Goal: Task Accomplishment & Management: Use online tool/utility

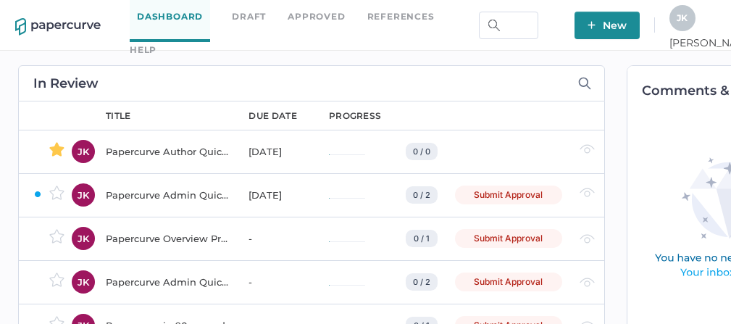
scroll to position [0, 86]
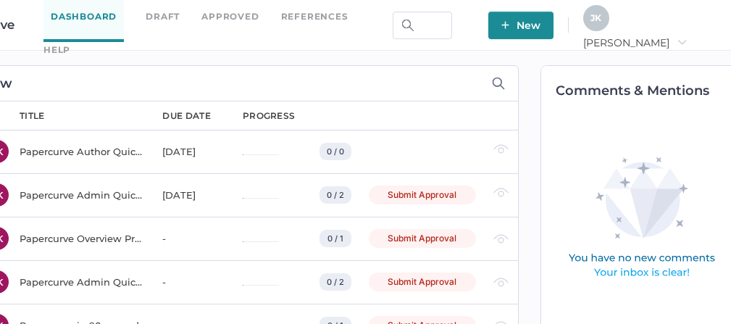
drag, startPoint x: 663, startPoint y: 22, endPoint x: 652, endPoint y: 20, distance: 11.9
click at [601, 20] on span "J K" at bounding box center [595, 17] width 11 height 11
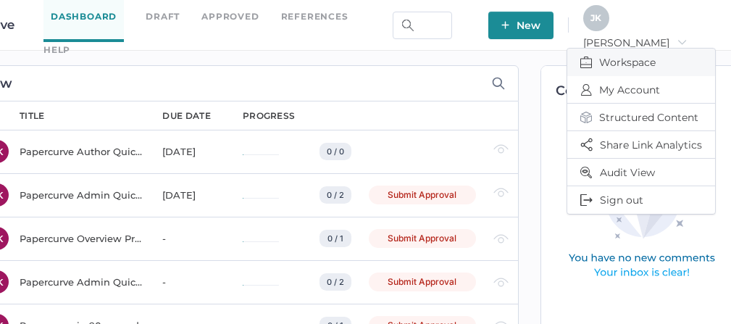
click at [625, 53] on span "Workspace" at bounding box center [641, 63] width 122 height 28
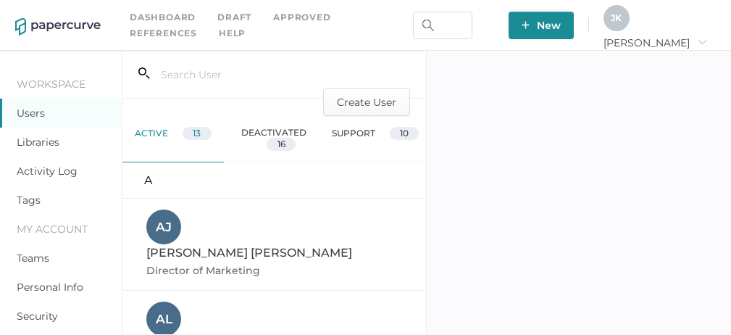
click at [38, 138] on link "Libraries" at bounding box center [38, 141] width 43 height 13
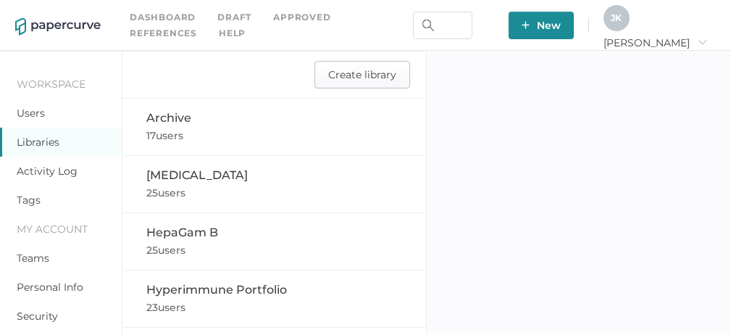
click at [357, 78] on span "Create library" at bounding box center [362, 75] width 68 height 26
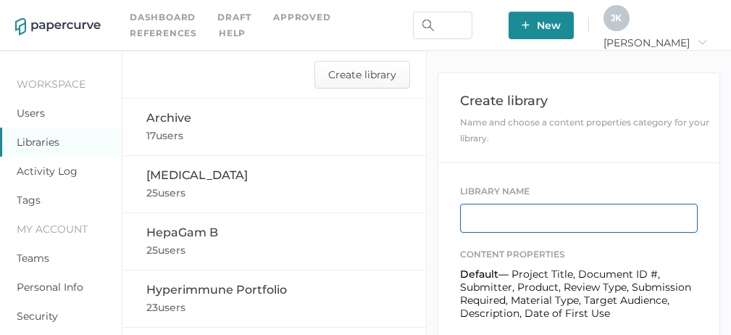
click at [489, 226] on input "text" at bounding box center [578, 217] width 237 height 29
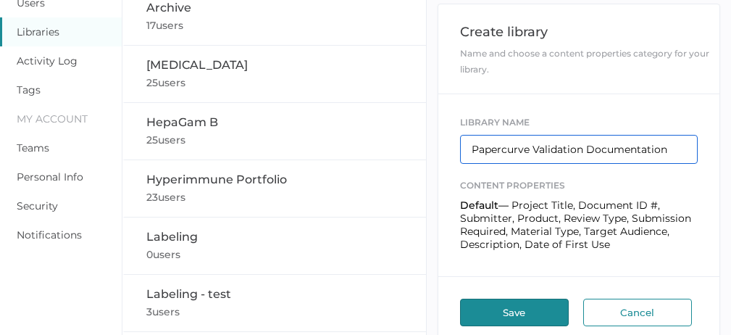
scroll to position [121, 0]
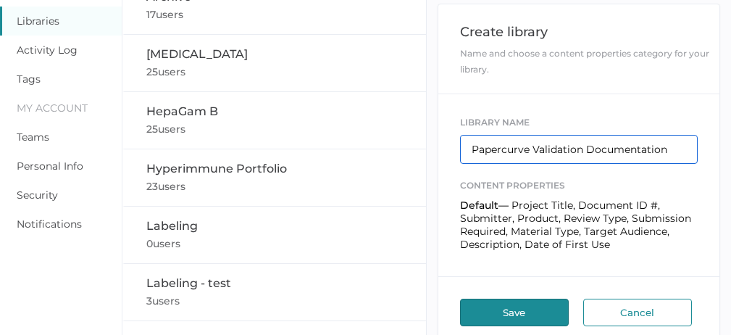
type input "Papercurve Validation Documentation"
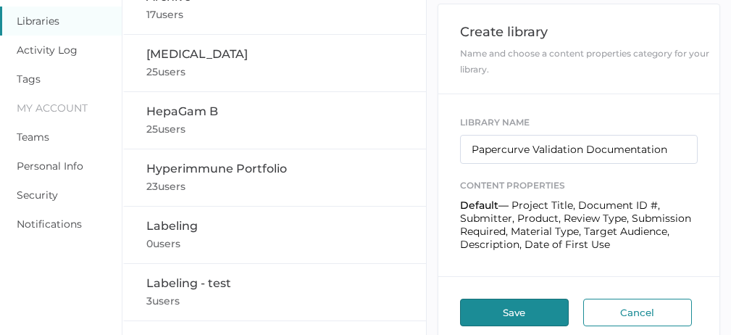
click at [505, 311] on button "Save" at bounding box center [514, 312] width 109 height 28
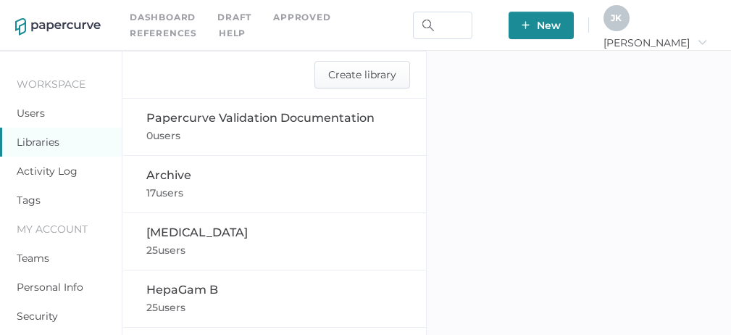
click at [34, 112] on link "Users" at bounding box center [31, 112] width 28 height 13
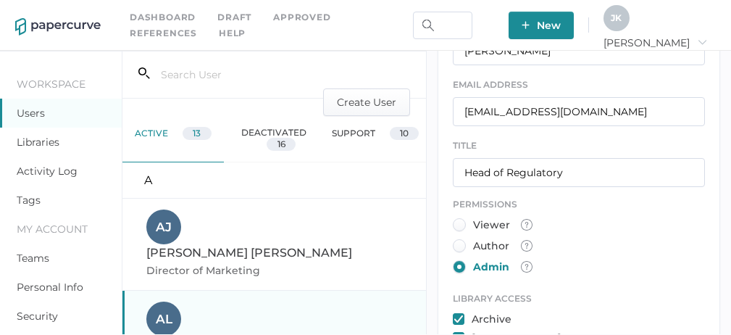
scroll to position [562, 0]
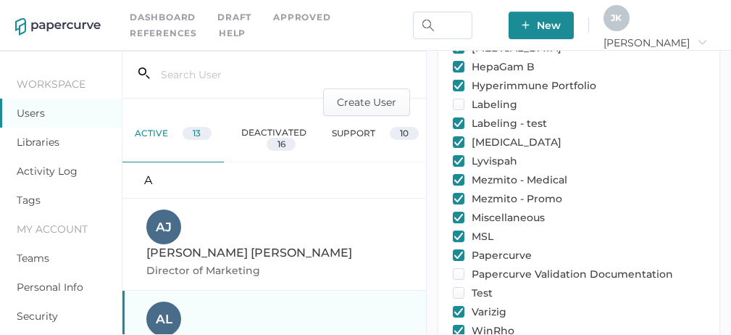
click at [458, 98] on input "checkbox" at bounding box center [459, 104] width 12 height 12
checkbox input "true"
click at [460, 268] on input "checkbox" at bounding box center [459, 274] width 12 height 12
checkbox input "true"
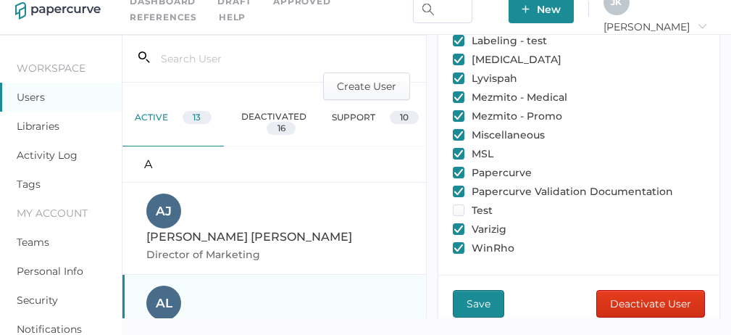
scroll to position [25, 0]
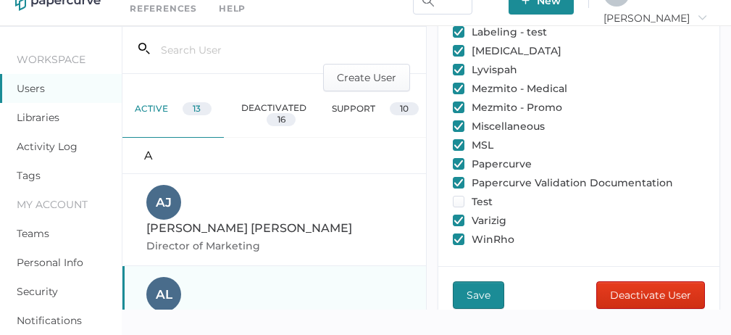
click at [479, 282] on span "Save" at bounding box center [478, 295] width 24 height 26
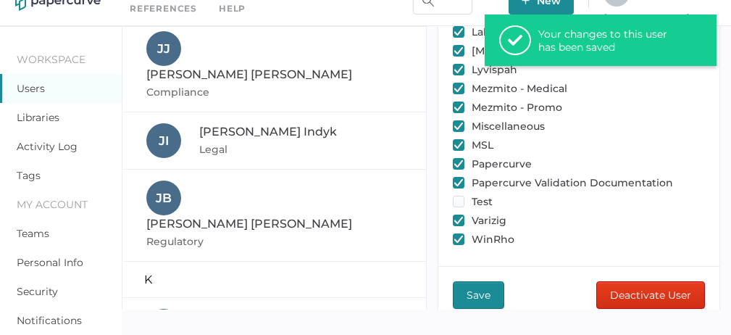
scroll to position [374, 0]
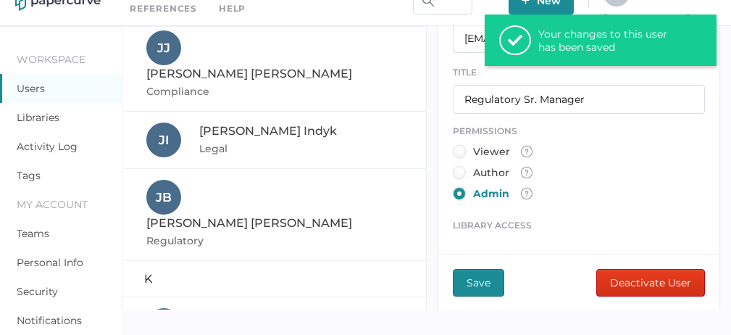
scroll to position [628, 0]
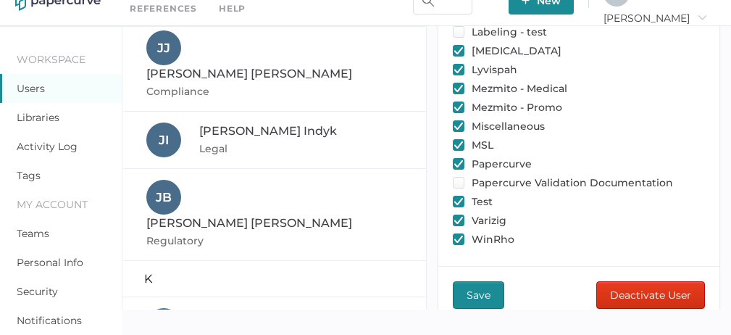
click at [458, 177] on input "checkbox" at bounding box center [459, 183] width 12 height 12
checkbox input "true"
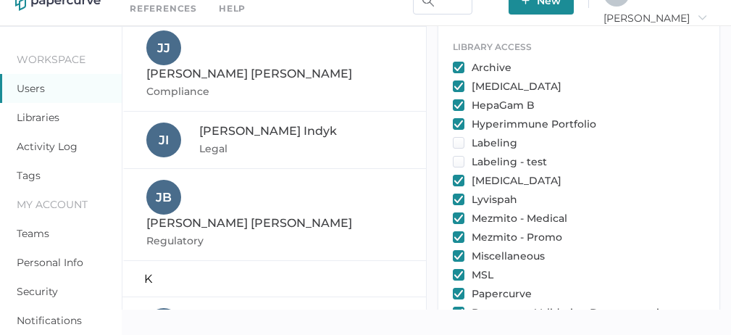
click at [459, 138] on input "checkbox" at bounding box center [459, 143] width 12 height 12
click at [455, 138] on input "checkbox" at bounding box center [459, 143] width 12 height 12
checkbox input "false"
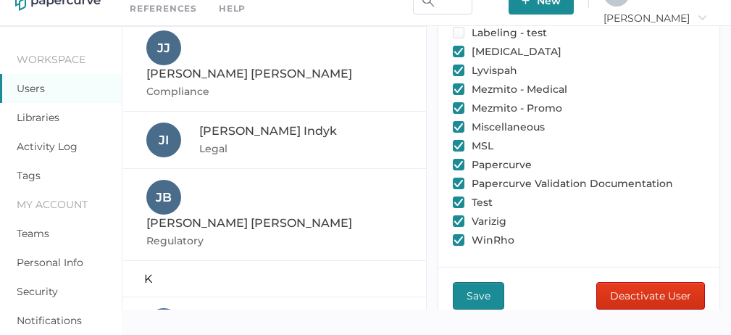
scroll to position [628, 0]
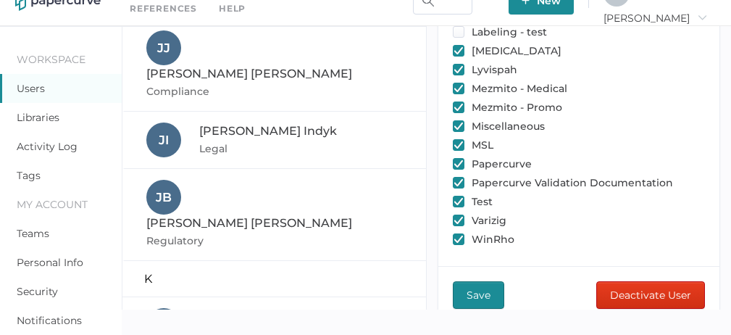
click at [488, 282] on span "Save" at bounding box center [478, 295] width 24 height 26
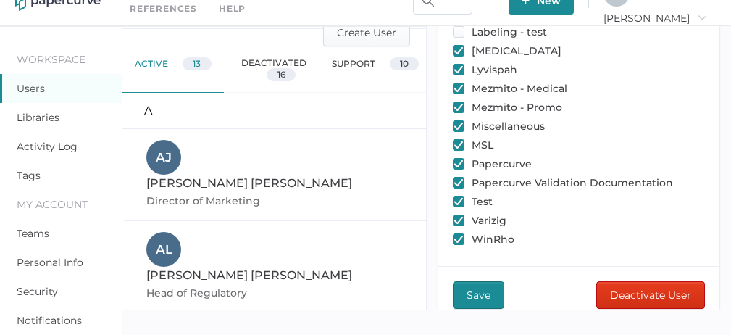
scroll to position [0, 0]
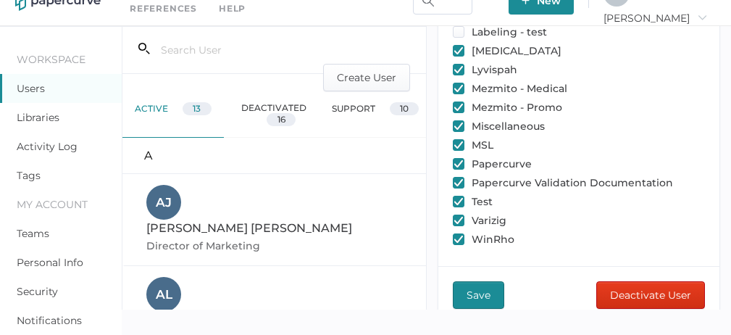
click at [350, 109] on div "support 10" at bounding box center [374, 114] width 101 height 46
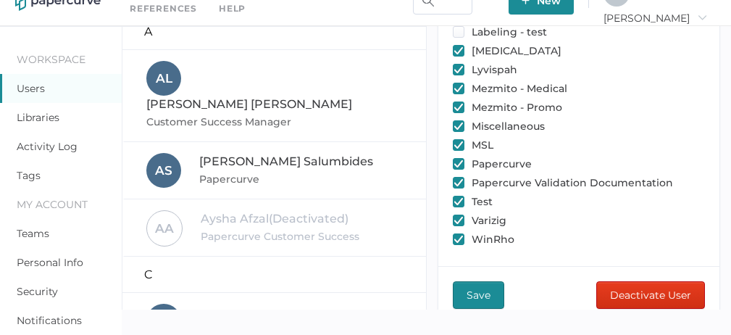
scroll to position [127, 0]
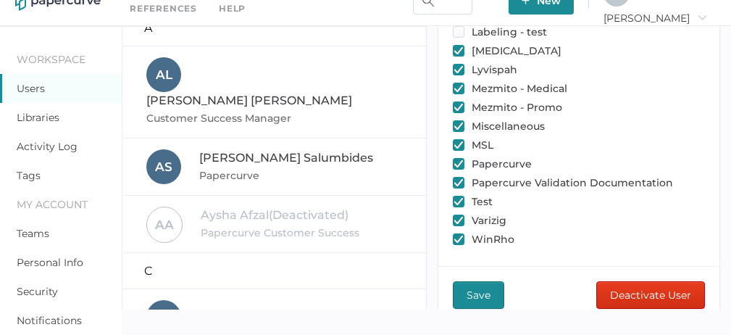
click at [272, 75] on div "[PERSON_NAME] Customer Success Manager" at bounding box center [274, 92] width 257 height 70
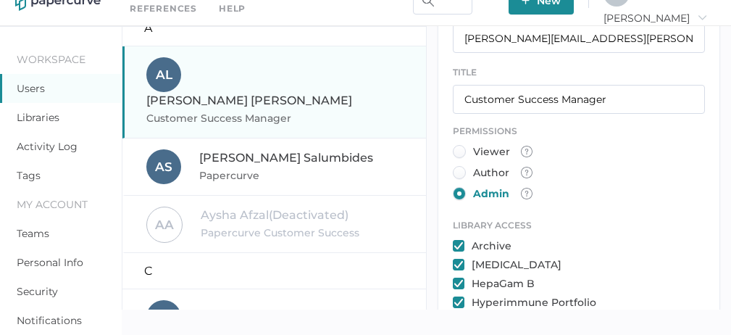
scroll to position [628, 0]
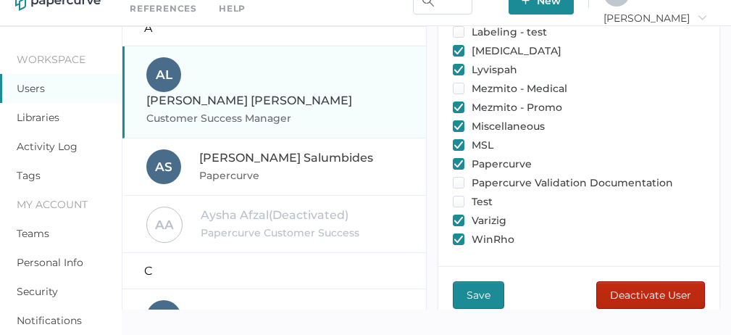
click at [649, 285] on span "Deactivate User" at bounding box center [650, 295] width 81 height 26
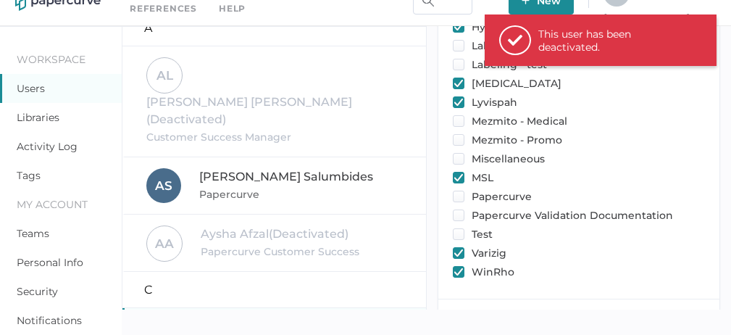
scroll to position [628, 0]
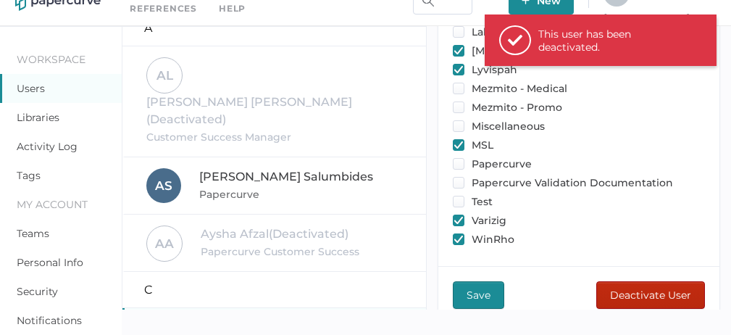
click at [624, 282] on span "Deactivate User" at bounding box center [650, 295] width 81 height 26
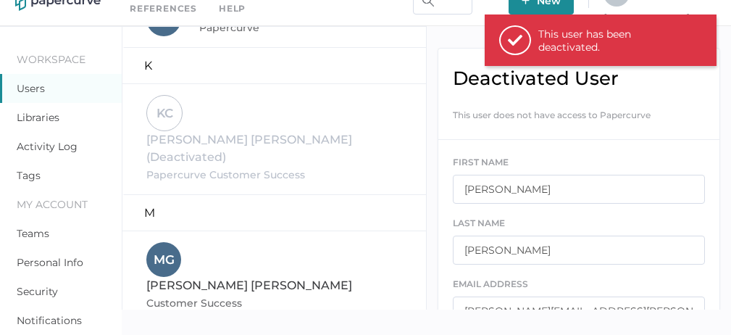
scroll to position [593, 0]
click at [287, 277] on span "[PERSON_NAME]" at bounding box center [249, 284] width 206 height 14
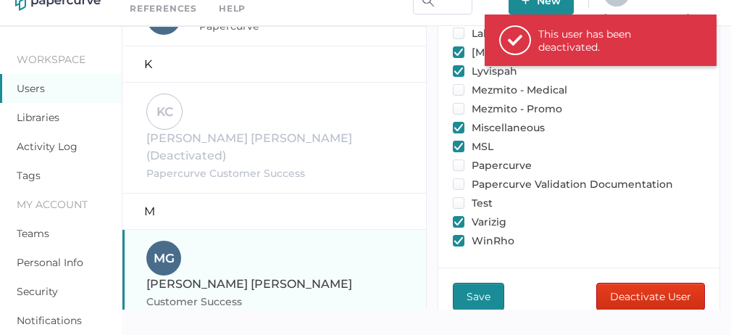
scroll to position [628, 0]
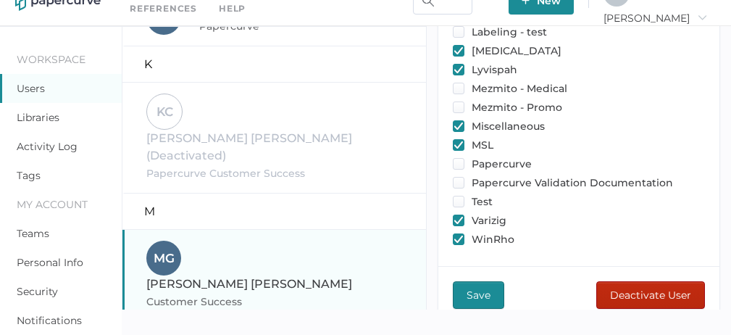
click at [624, 282] on span "Deactivate User" at bounding box center [650, 295] width 81 height 26
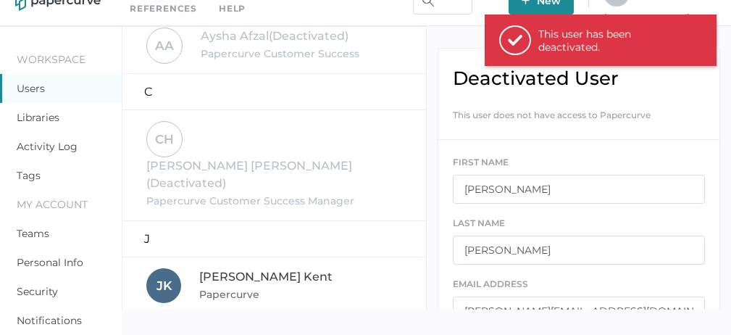
scroll to position [323, 0]
click at [261, 270] on div "[PERSON_NAME] Papercurve" at bounding box center [274, 287] width 257 height 35
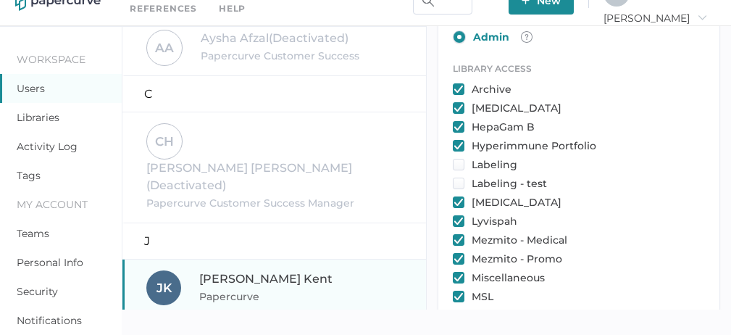
scroll to position [628, 0]
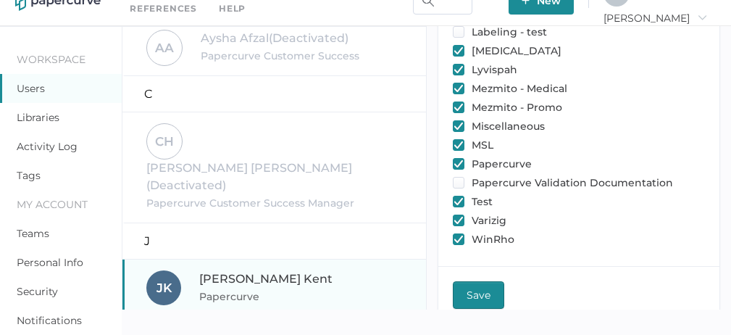
click at [458, 177] on input "checkbox" at bounding box center [459, 183] width 12 height 12
checkbox input "true"
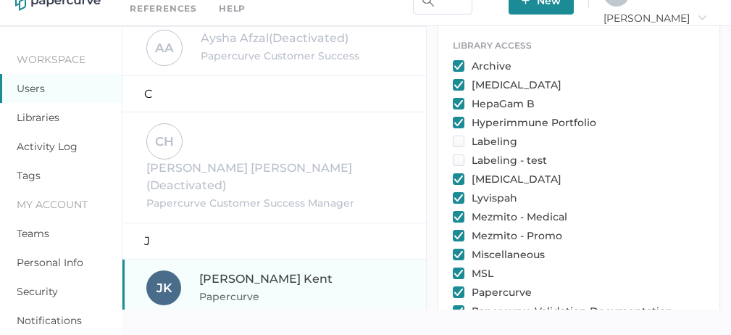
scroll to position [500, 0]
click at [458, 136] on input "checkbox" at bounding box center [459, 142] width 12 height 12
checkbox input "true"
click at [457, 155] on input "checkbox" at bounding box center [459, 161] width 12 height 12
checkbox input "true"
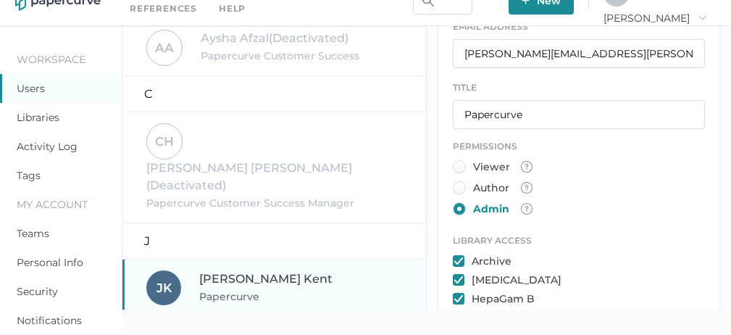
scroll to position [628, 0]
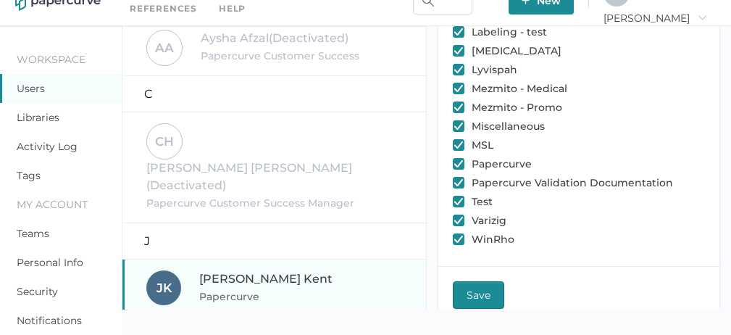
click at [475, 282] on span "Save" at bounding box center [478, 295] width 24 height 26
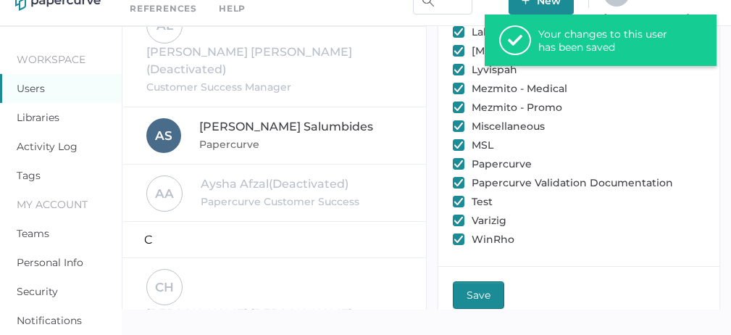
scroll to position [164, 0]
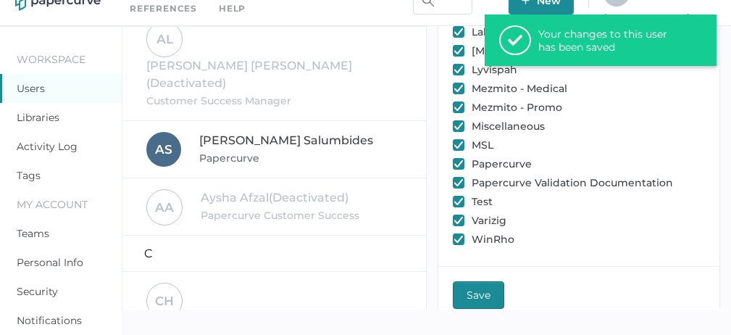
click at [267, 132] on div "[PERSON_NAME] Papercurve" at bounding box center [274, 149] width 257 height 35
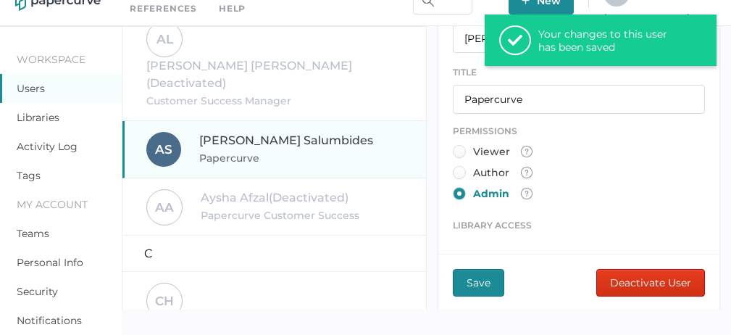
scroll to position [628, 0]
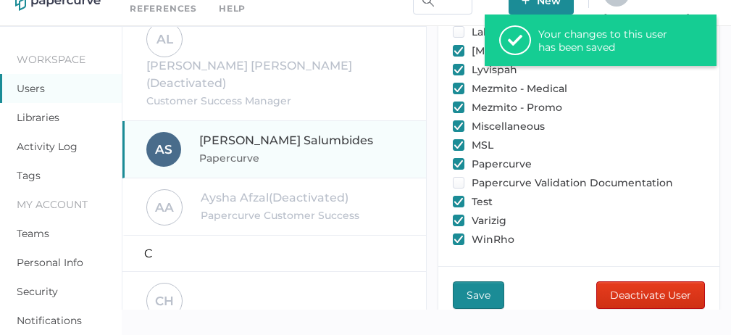
click at [458, 177] on input "checkbox" at bounding box center [459, 183] width 12 height 12
checkbox input "true"
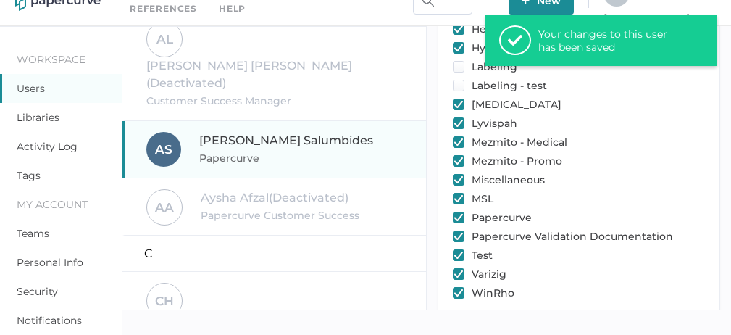
scroll to position [521, 0]
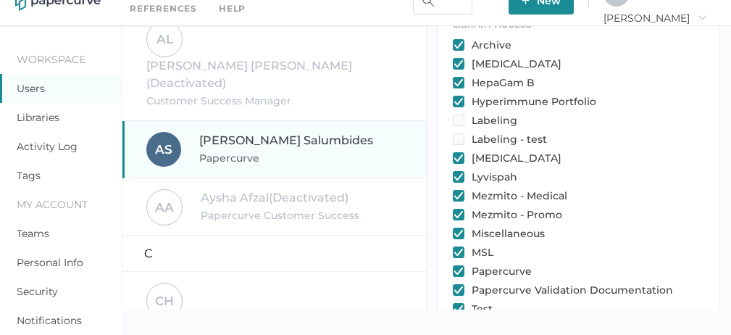
click at [457, 114] on input "checkbox" at bounding box center [459, 120] width 12 height 12
checkbox input "true"
click at [458, 133] on input "checkbox" at bounding box center [459, 139] width 12 height 12
checkbox input "true"
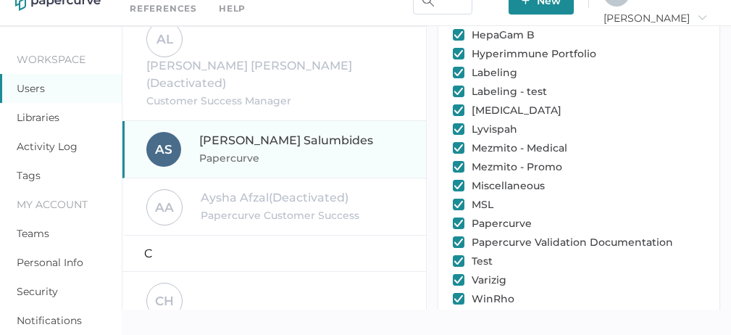
scroll to position [628, 0]
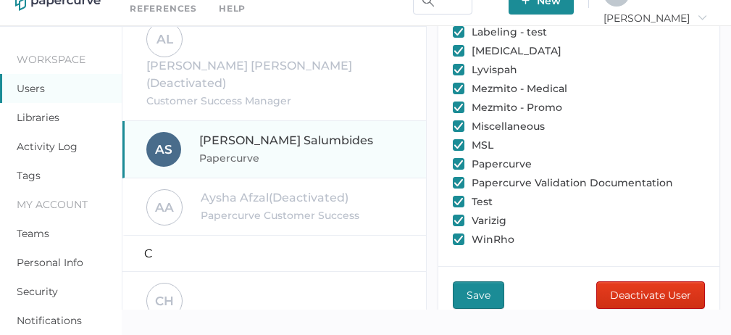
click at [476, 282] on span "Save" at bounding box center [478, 295] width 24 height 26
click at [560, 7] on span "New" at bounding box center [540, 1] width 39 height 28
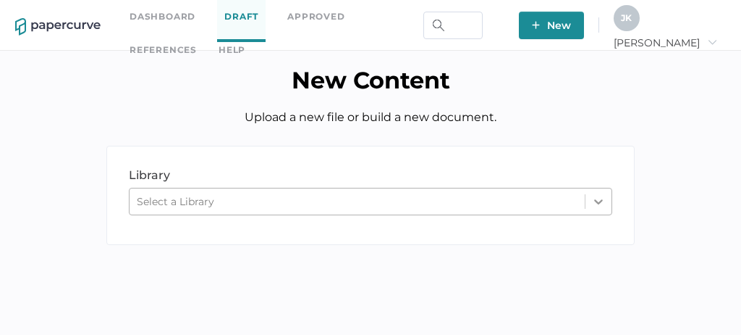
click at [598, 205] on icon at bounding box center [599, 201] width 14 height 14
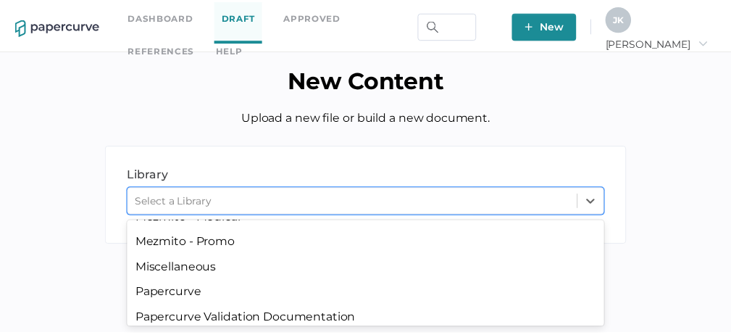
scroll to position [284, 0]
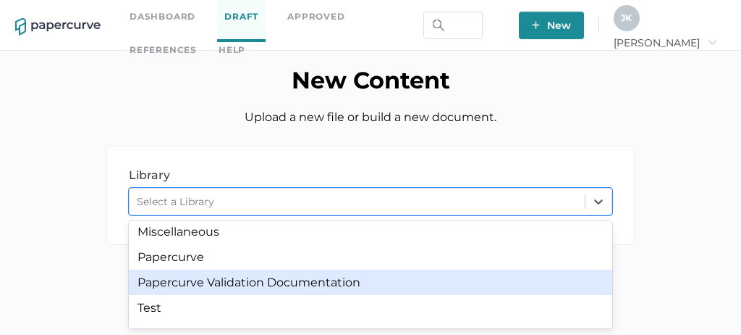
click at [317, 287] on div "Papercurve Validation Documentation" at bounding box center [371, 281] width 484 height 25
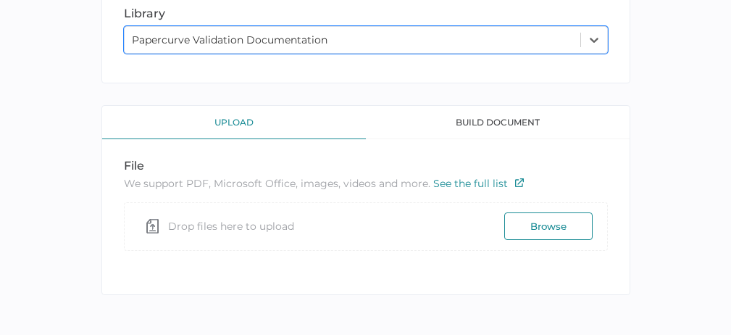
scroll to position [166, 0]
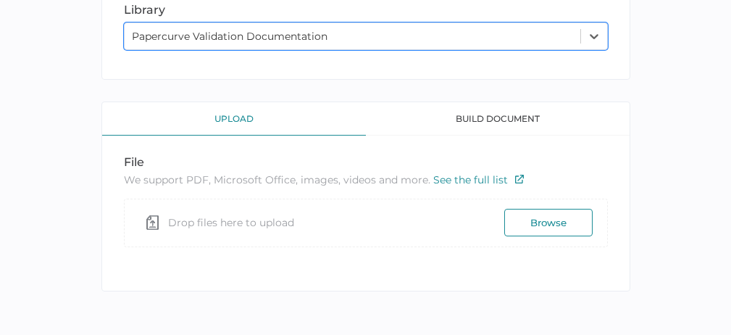
click at [530, 219] on button "Browse" at bounding box center [548, 223] width 88 height 28
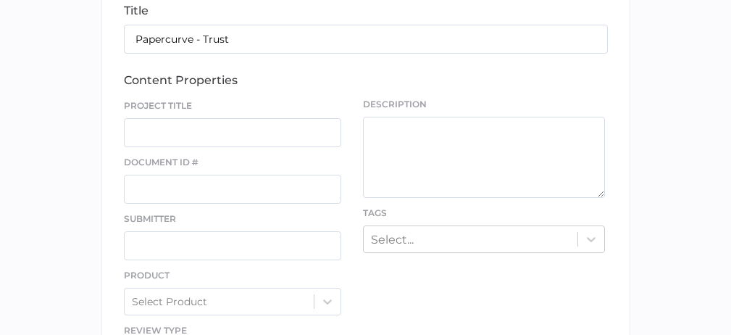
scroll to position [411, 0]
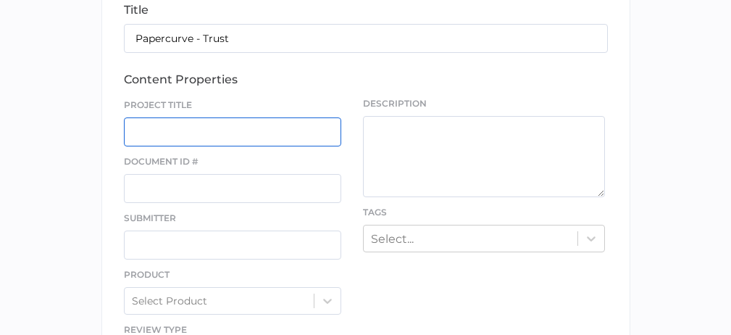
click at [237, 140] on input "text" at bounding box center [233, 131] width 218 height 29
type input "Papercurve"
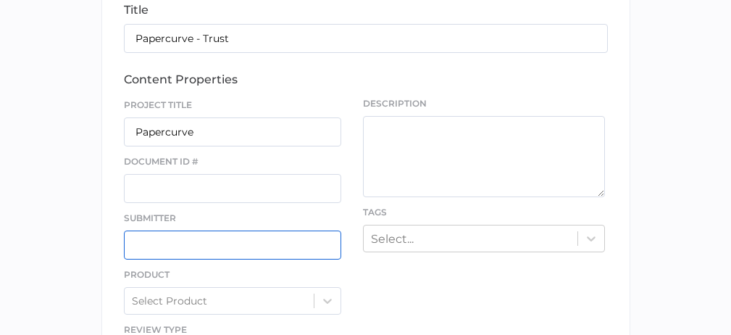
click at [183, 243] on input "text" at bounding box center [233, 244] width 218 height 29
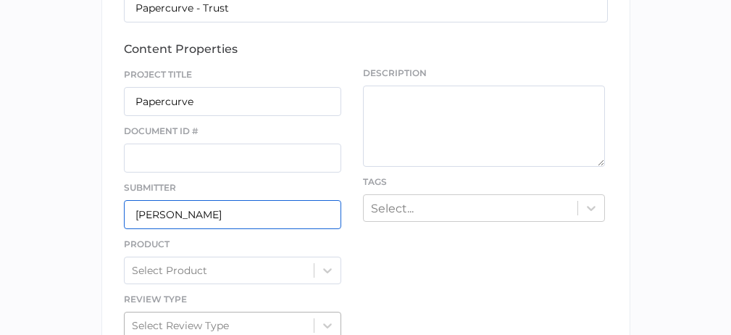
scroll to position [539, 0]
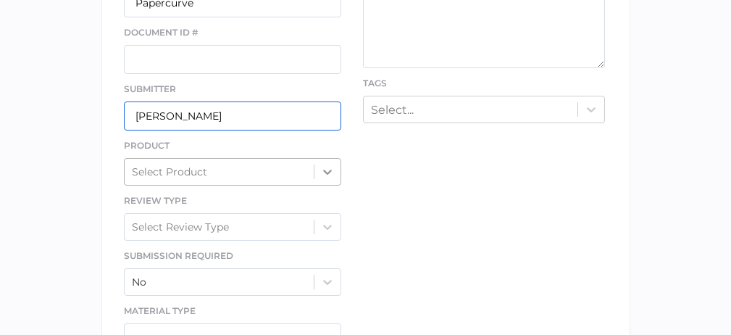
type input "[PERSON_NAME]"
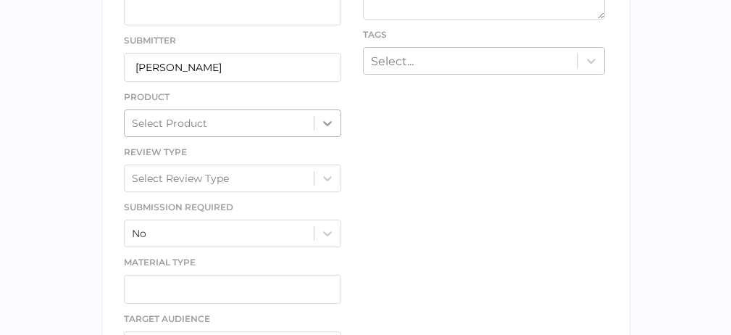
click at [327, 137] on div "Select Product" at bounding box center [233, 123] width 218 height 28
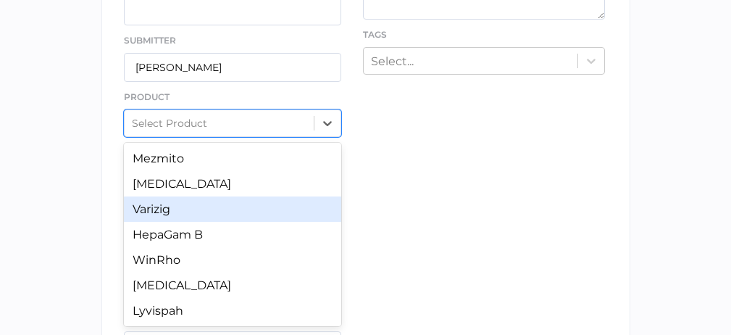
click at [513, 212] on div "file We support PDF, Microsoft Office, images, videos and more. See the full li…" at bounding box center [365, 61] width 529 height 765
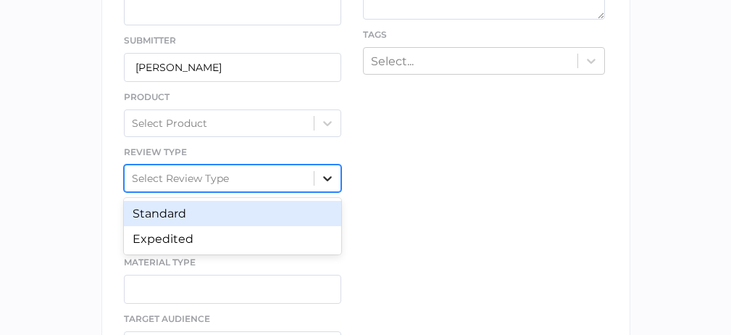
click at [328, 181] on icon at bounding box center [327, 178] width 14 height 14
click at [327, 181] on icon at bounding box center [327, 178] width 14 height 14
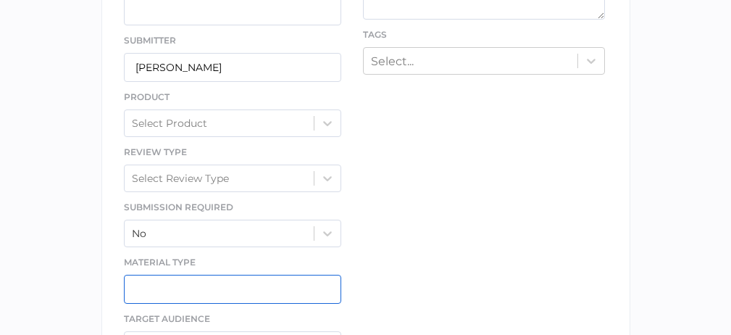
click at [290, 293] on input "text" at bounding box center [233, 288] width 218 height 29
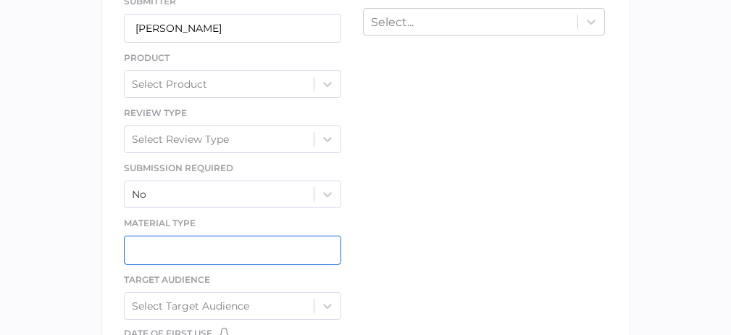
scroll to position [710, 0]
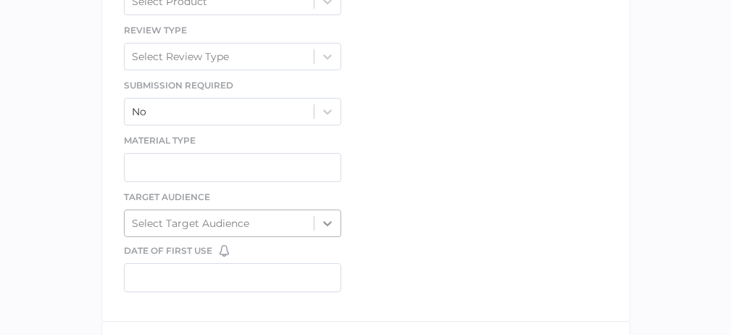
click at [322, 224] on icon at bounding box center [327, 223] width 14 height 14
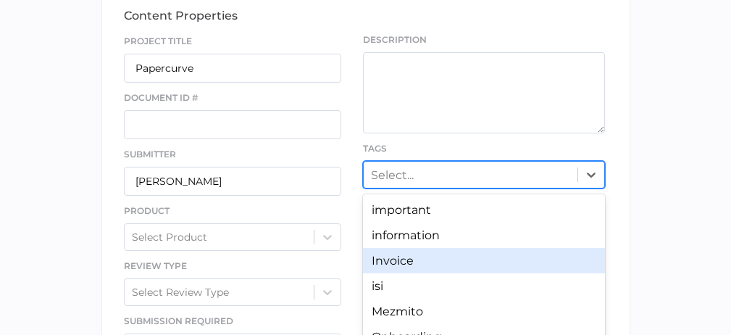
scroll to position [555, 0]
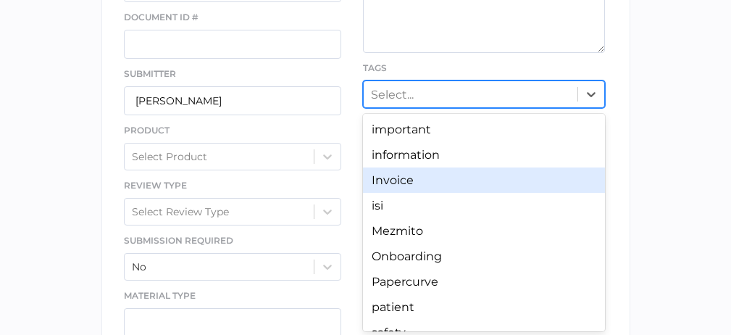
click at [424, 108] on div "option Invoice focused, 3 of 10. 10 results available. Use Up and Down to choos…" at bounding box center [484, 94] width 242 height 28
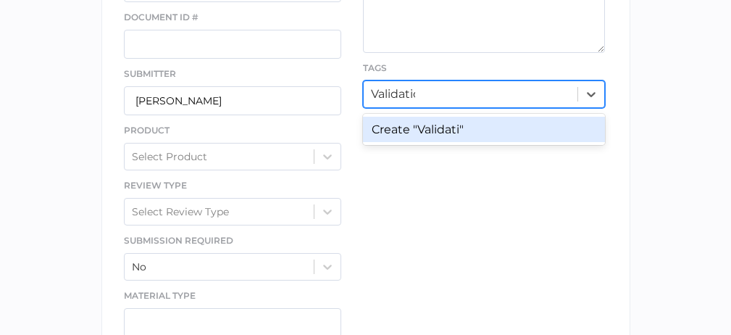
type input "Validation"
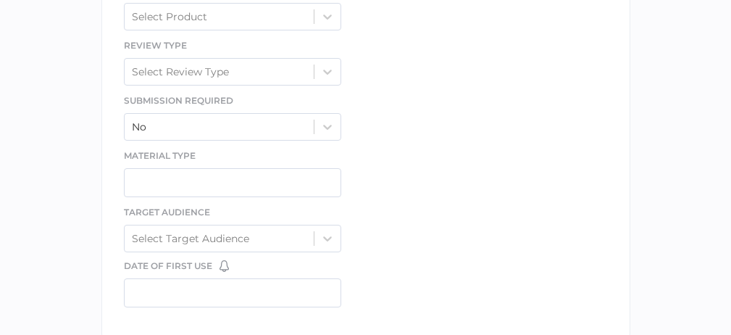
scroll to position [841, 0]
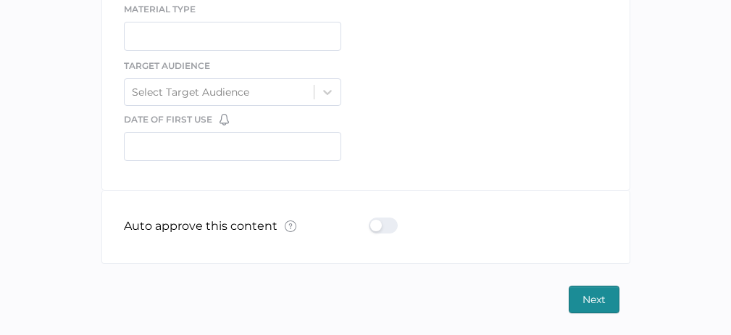
click at [594, 300] on span "Next" at bounding box center [593, 299] width 23 height 26
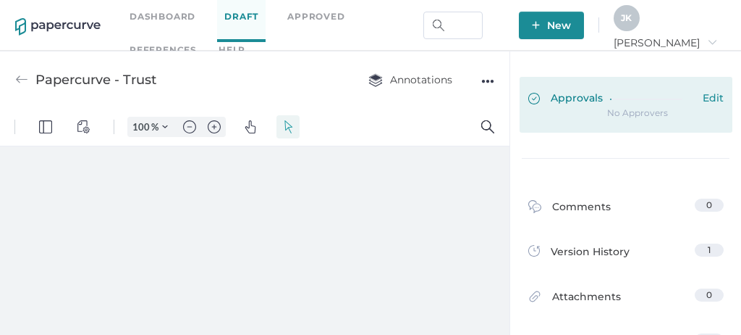
type input "111"
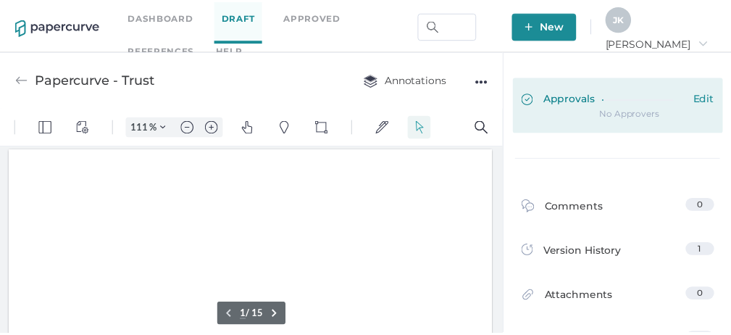
scroll to position [2, 0]
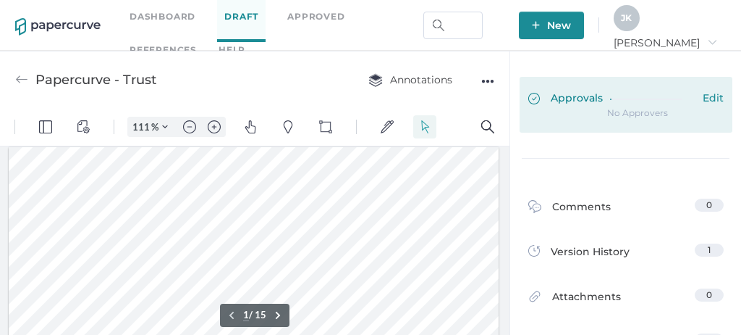
click at [560, 106] on span "Approvals" at bounding box center [566, 99] width 75 height 16
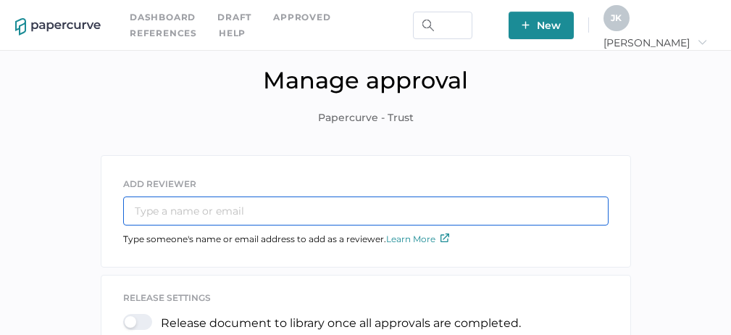
click at [222, 209] on input "text" at bounding box center [365, 210] width 485 height 29
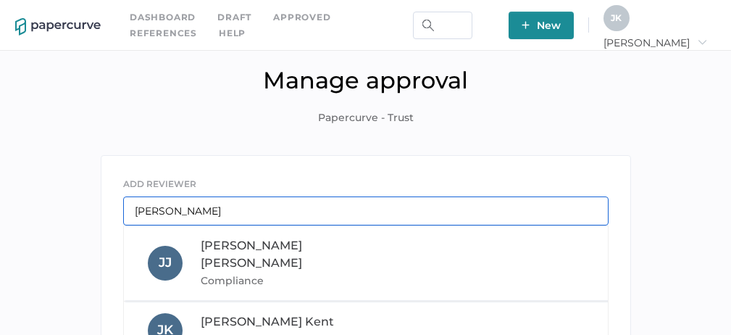
type input "[PERSON_NAME][EMAIL_ADDRESS][PERSON_NAME][DOMAIN_NAME]"
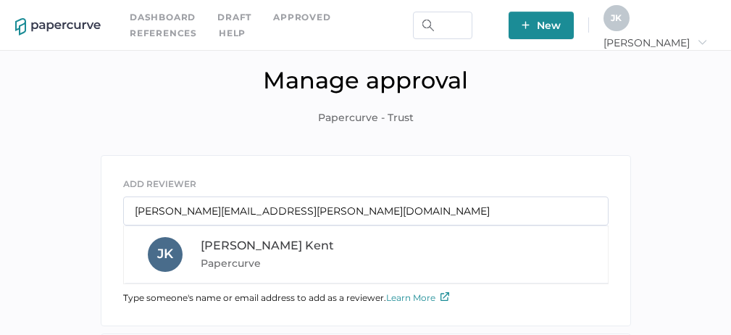
click at [277, 255] on span "Papercurve" at bounding box center [299, 262] width 196 height 17
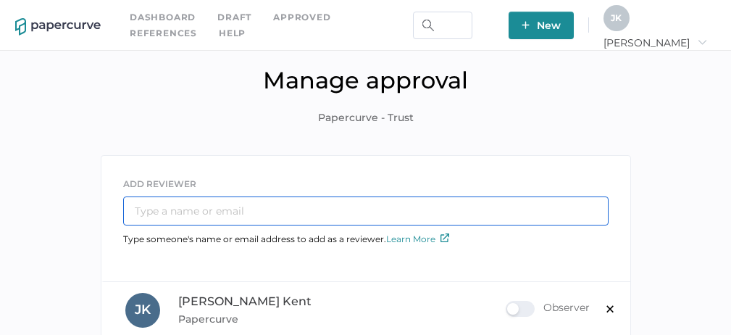
click at [299, 214] on input "text" at bounding box center [365, 210] width 485 height 29
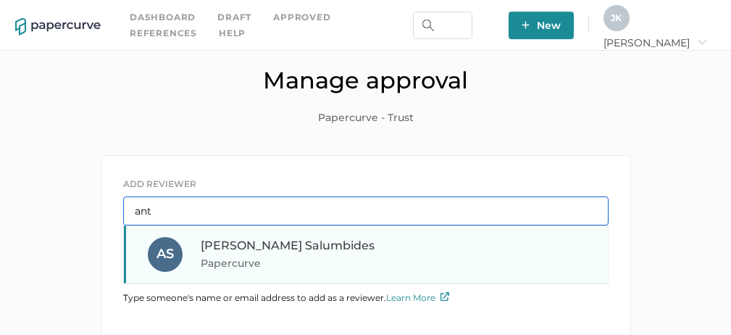
type input "ant"
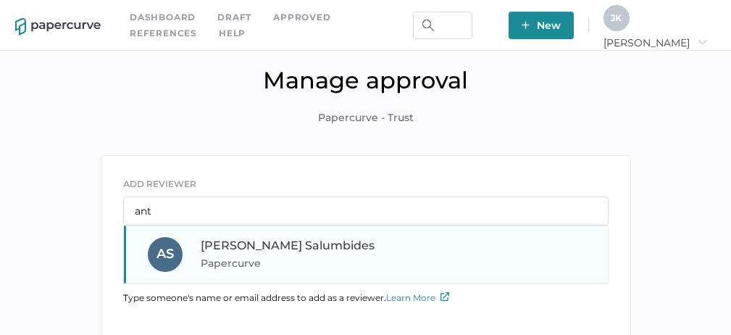
click at [256, 253] on div "[PERSON_NAME] Papercurve" at bounding box center [299, 254] width 196 height 35
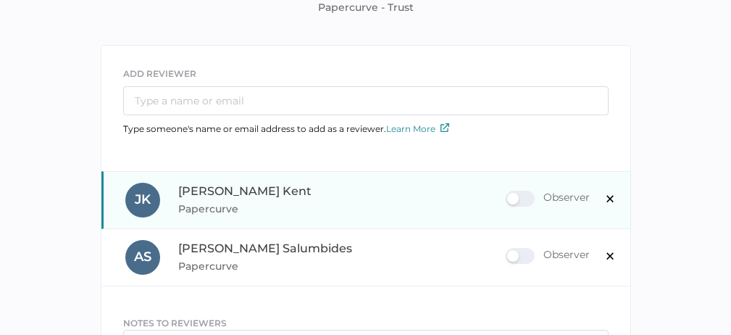
scroll to position [114, 0]
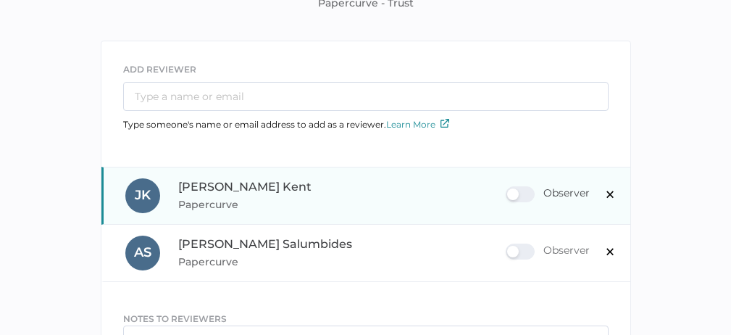
click at [529, 195] on div "Observer" at bounding box center [547, 194] width 84 height 16
click at [508, 188] on input "Observer" at bounding box center [508, 188] width 0 height 0
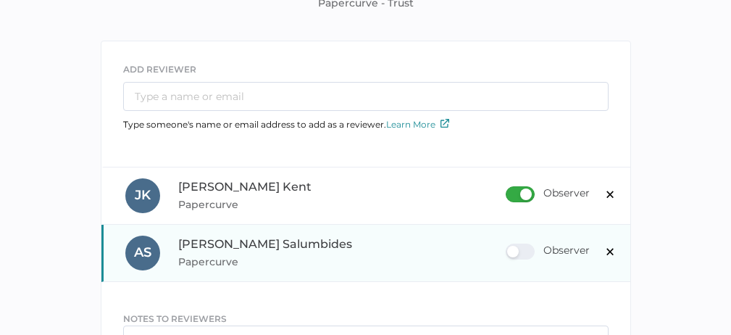
click at [525, 251] on div "Observer" at bounding box center [547, 251] width 84 height 16
click at [508, 245] on input "Observer" at bounding box center [508, 245] width 0 height 0
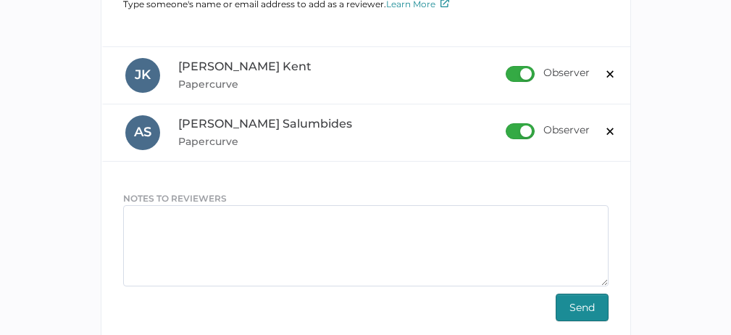
scroll to position [237, 0]
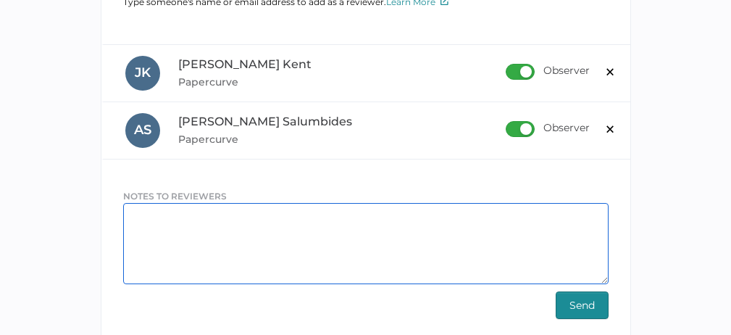
click at [263, 230] on textarea at bounding box center [365, 243] width 485 height 81
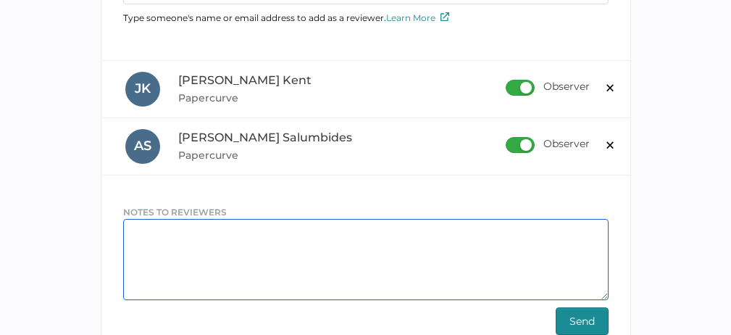
scroll to position [295, 0]
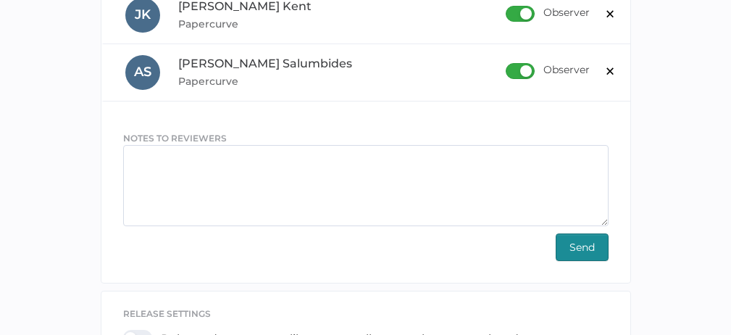
click at [578, 245] on span "Send" at bounding box center [581, 247] width 25 height 26
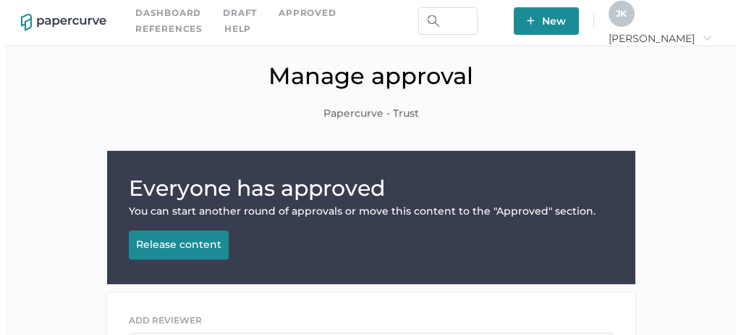
scroll to position [0, 0]
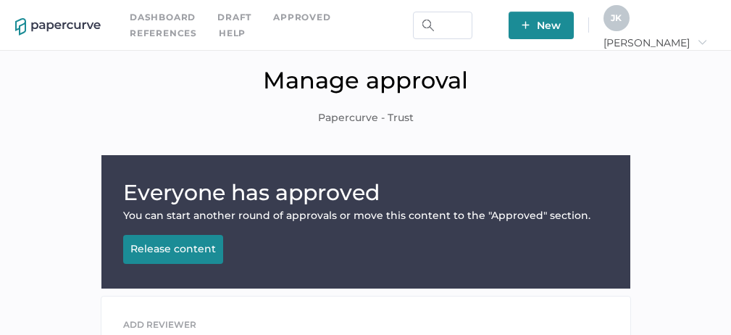
click at [560, 24] on span "New" at bounding box center [540, 26] width 39 height 28
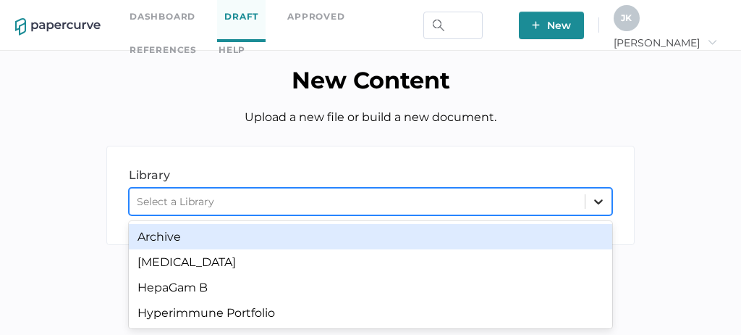
click at [602, 201] on icon at bounding box center [598, 201] width 9 height 5
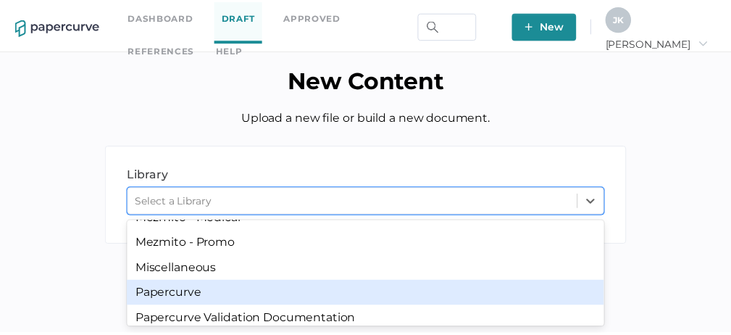
scroll to position [270, 0]
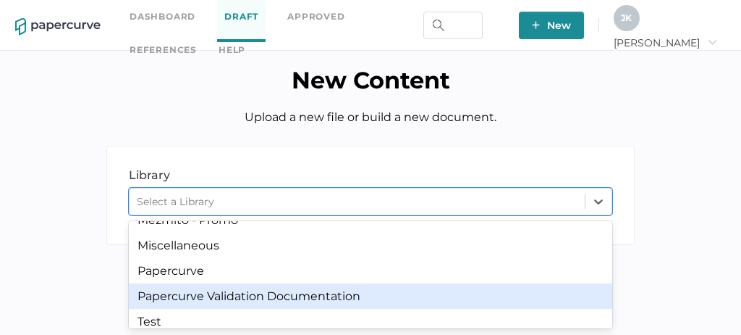
click at [311, 307] on div "Papercurve Validation Documentation" at bounding box center [371, 295] width 484 height 25
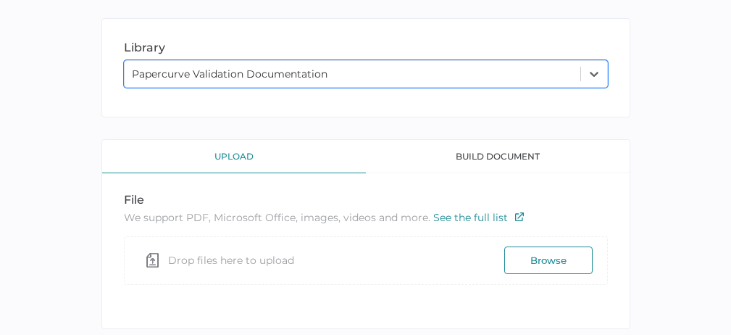
scroll to position [130, 0]
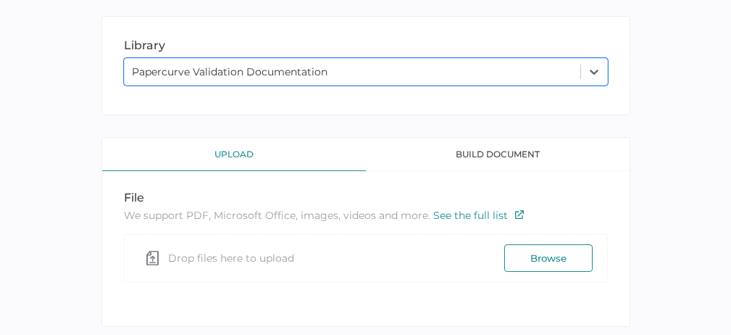
click at [552, 257] on button "Browse" at bounding box center [548, 258] width 88 height 28
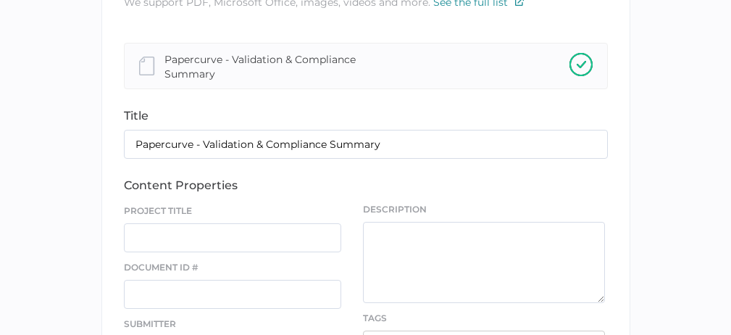
scroll to position [310, 0]
click at [226, 242] on input "text" at bounding box center [233, 236] width 218 height 29
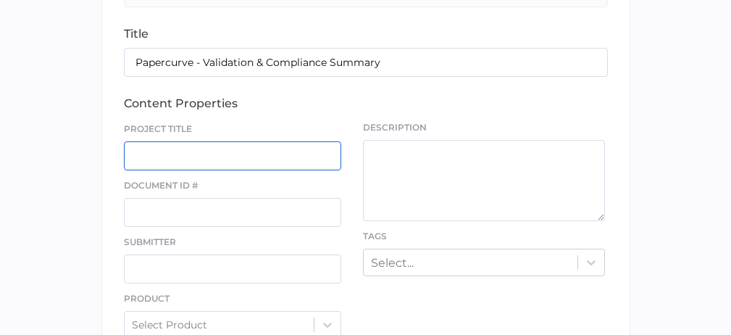
scroll to position [403, 0]
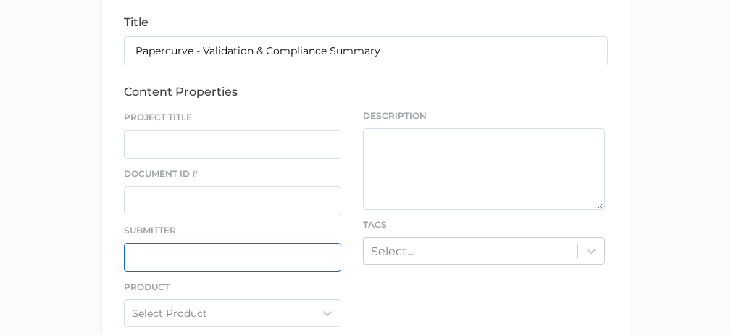
click at [227, 258] on input "text" at bounding box center [233, 257] width 218 height 29
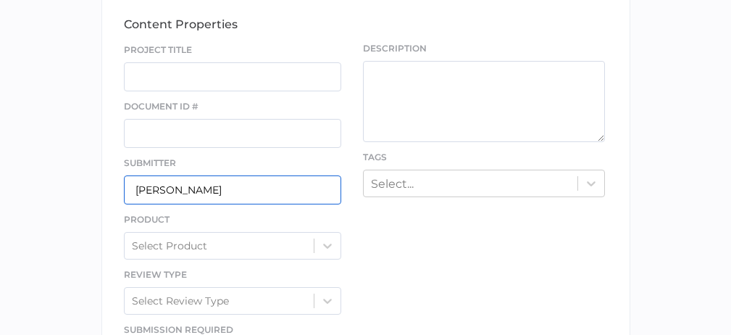
scroll to position [386, 0]
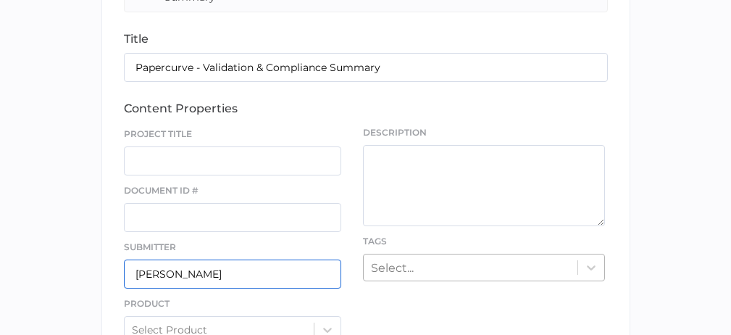
type input "[PERSON_NAME]"
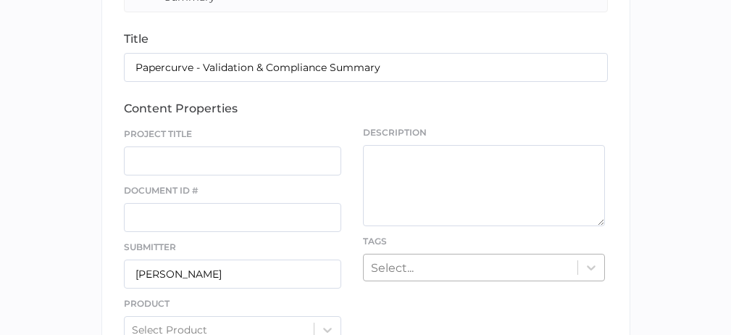
scroll to position [559, 0]
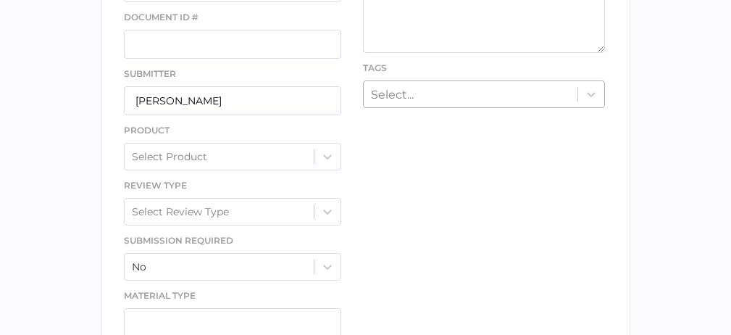
click at [439, 108] on div "Select..." at bounding box center [484, 94] width 242 height 28
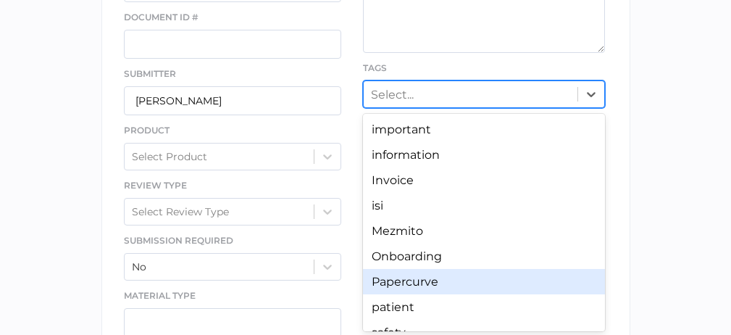
type input "v"
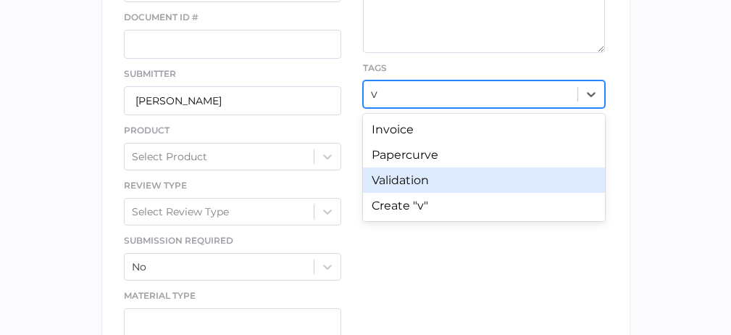
click at [419, 185] on div "Validation" at bounding box center [484, 179] width 242 height 25
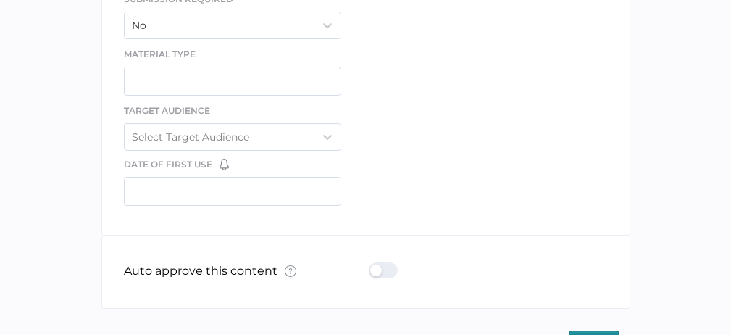
scroll to position [845, 0]
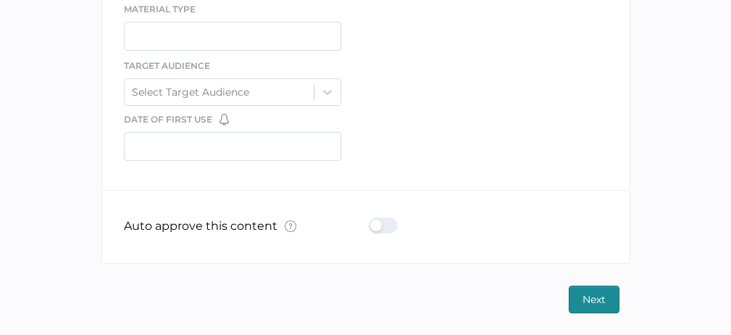
click at [592, 298] on span "Next" at bounding box center [593, 299] width 23 height 26
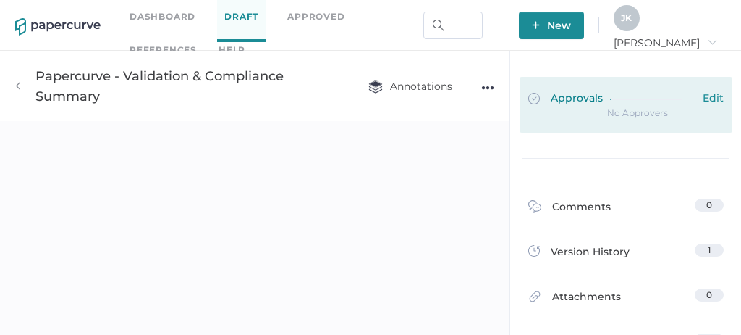
click at [600, 101] on div "Approvals Edit" at bounding box center [626, 99] width 195 height 16
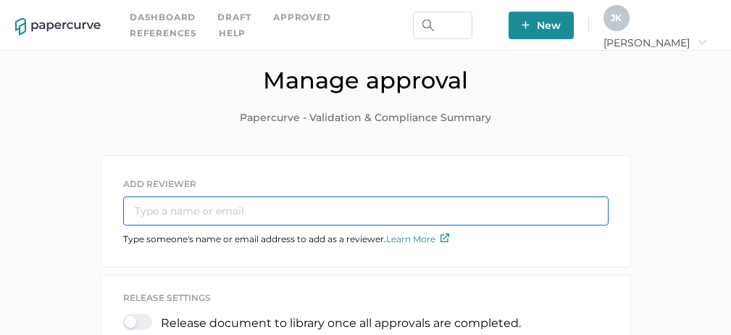
click at [237, 216] on input "text" at bounding box center [365, 210] width 485 height 29
type input "[PERSON_NAME][EMAIL_ADDRESS][PERSON_NAME][DOMAIN_NAME]"
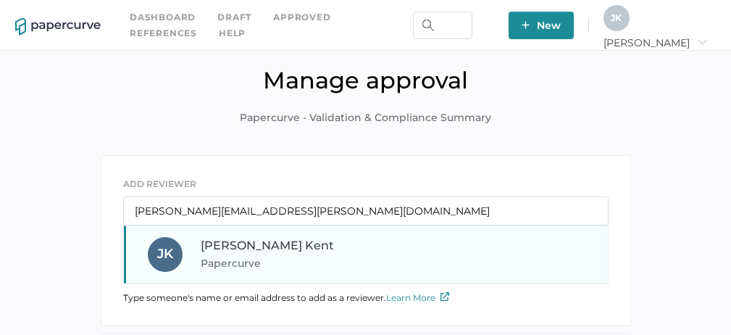
click at [252, 244] on span "[PERSON_NAME]" at bounding box center [267, 245] width 133 height 14
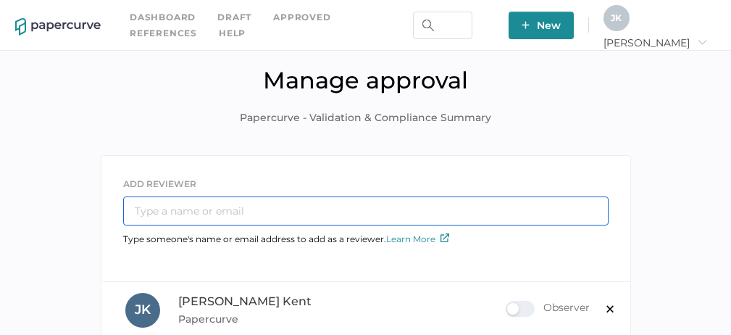
click at [278, 211] on input "text" at bounding box center [365, 210] width 485 height 29
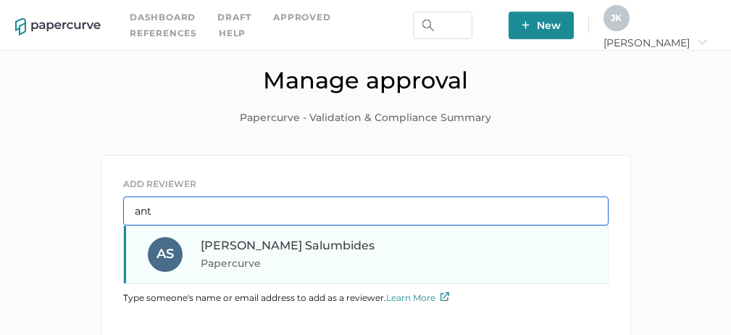
type input "ant"
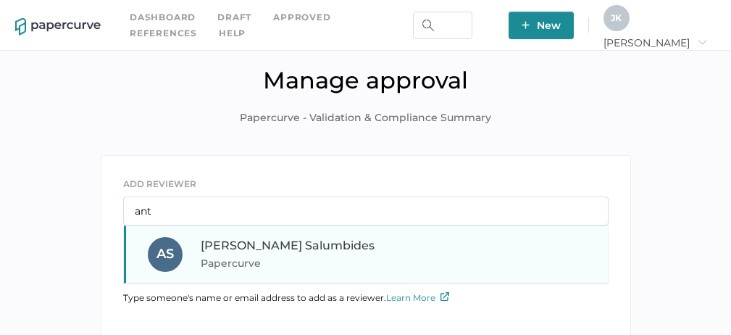
click at [264, 260] on span "Papercurve" at bounding box center [299, 262] width 196 height 17
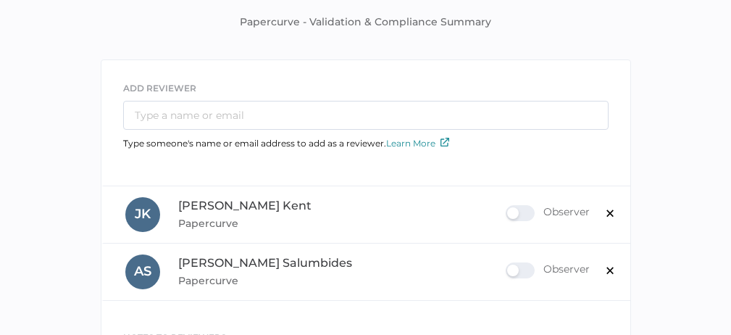
scroll to position [108, 0]
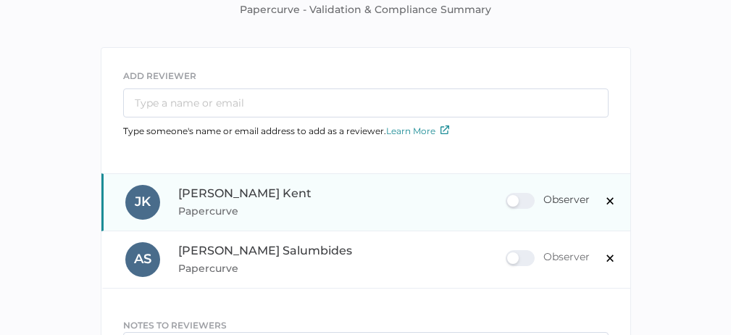
click at [528, 196] on div "Observer" at bounding box center [547, 201] width 84 height 16
click at [508, 195] on input "Observer" at bounding box center [508, 195] width 0 height 0
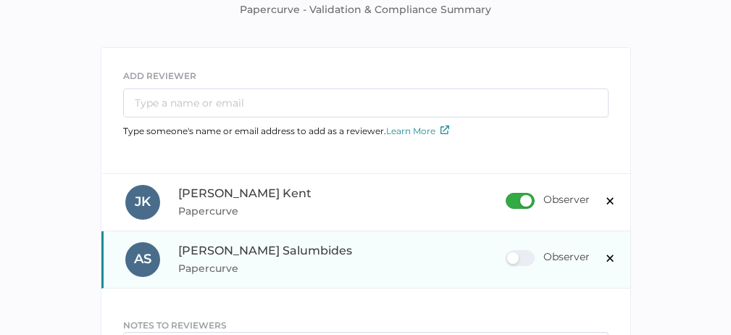
click at [527, 262] on div "Observer" at bounding box center [547, 258] width 84 height 16
click at [508, 252] on input "Observer" at bounding box center [508, 252] width 0 height 0
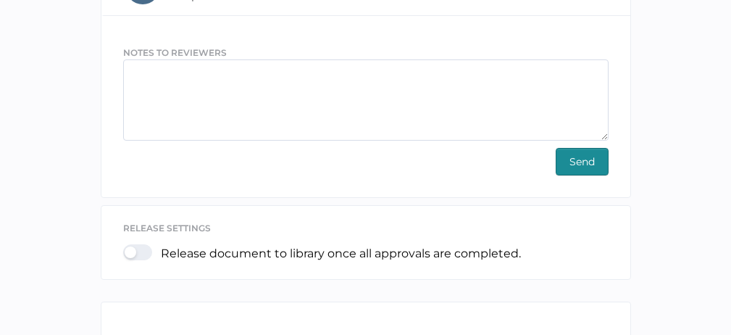
scroll to position [274, 0]
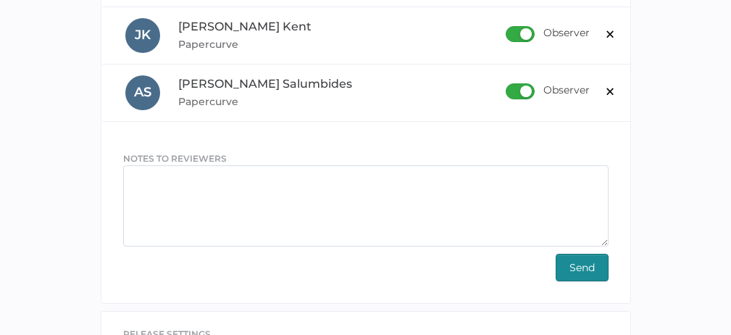
click at [581, 261] on span "Send" at bounding box center [581, 267] width 25 height 26
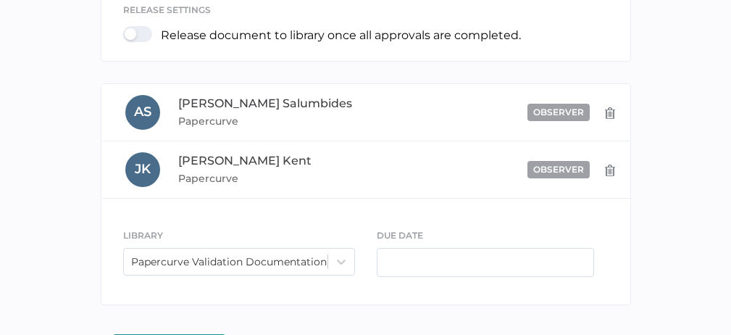
scroll to position [477, 0]
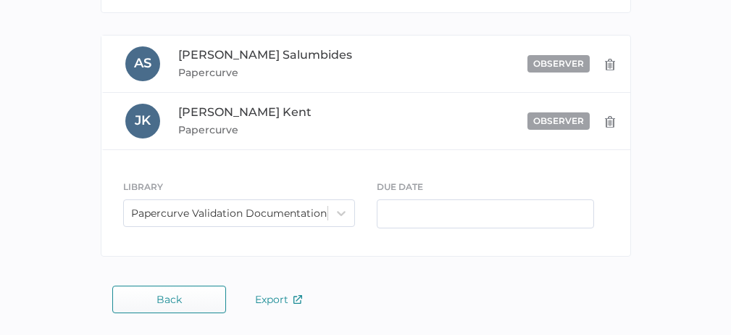
click at [166, 305] on button "Back" at bounding box center [169, 299] width 114 height 28
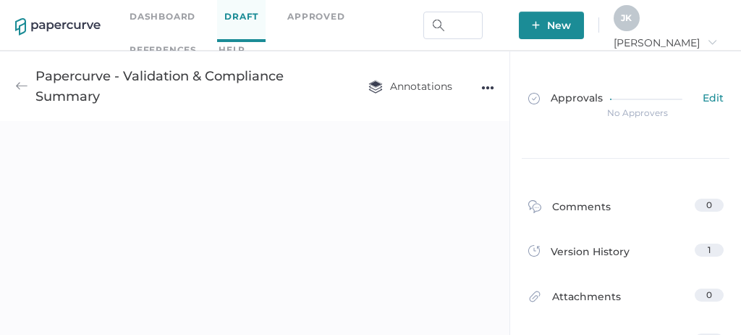
click at [571, 20] on span "New" at bounding box center [551, 26] width 39 height 28
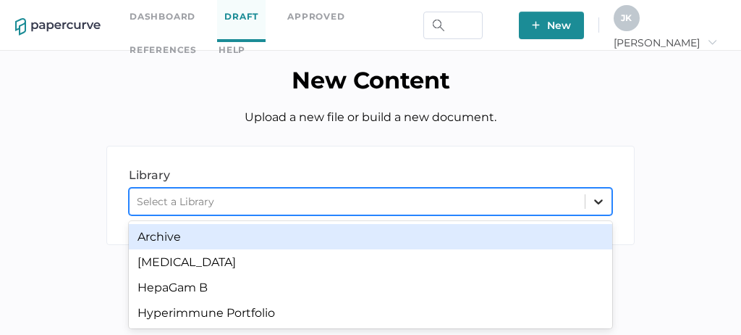
click at [604, 203] on icon at bounding box center [599, 201] width 14 height 14
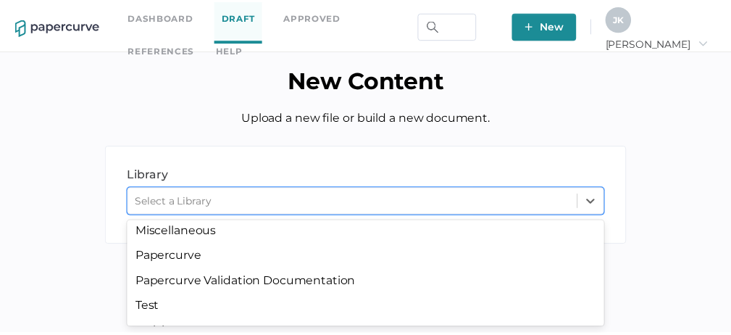
scroll to position [298, 0]
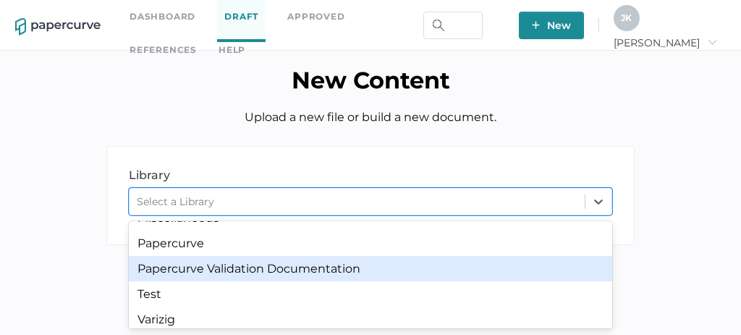
click at [324, 279] on div "Papercurve Validation Documentation" at bounding box center [371, 268] width 484 height 25
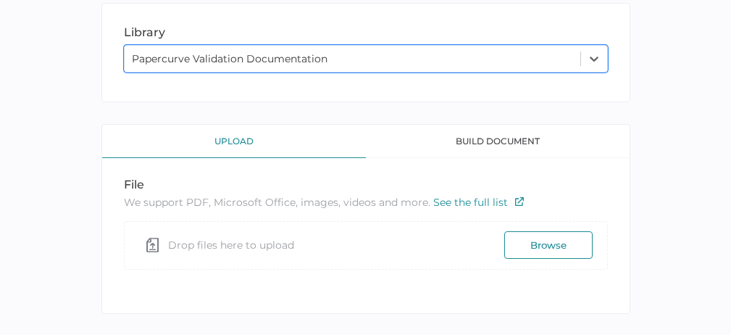
scroll to position [155, 0]
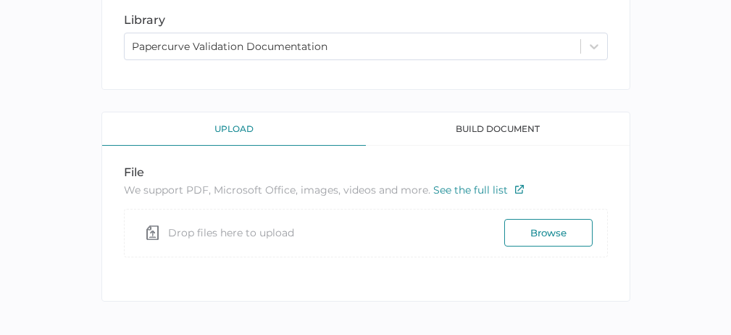
click at [544, 231] on button "Browse" at bounding box center [548, 233] width 88 height 28
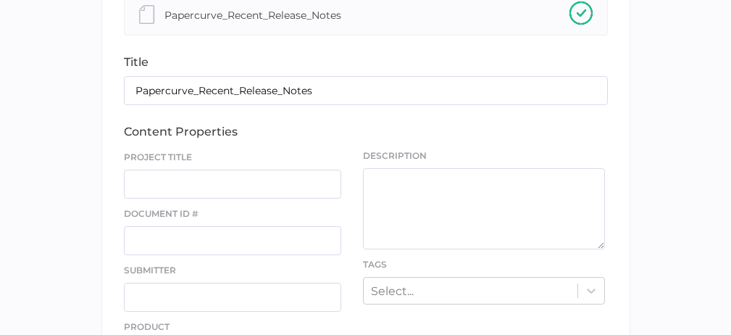
scroll to position [392, 0]
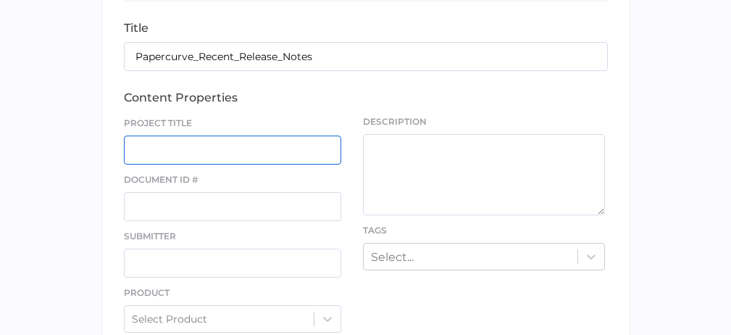
click at [276, 146] on input "text" at bounding box center [233, 149] width 218 height 29
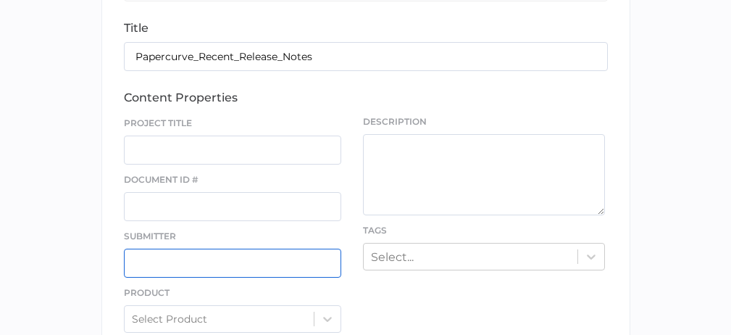
click at [230, 259] on input "text" at bounding box center [233, 262] width 218 height 29
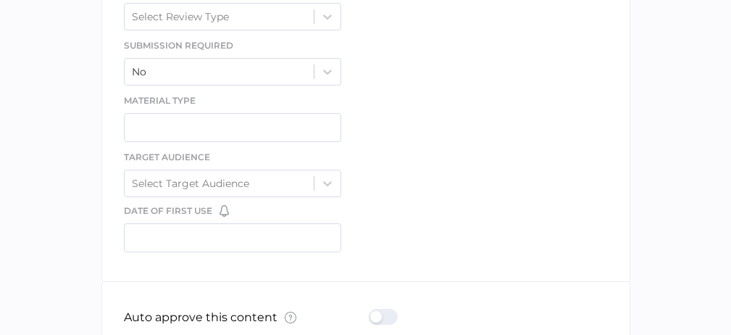
scroll to position [768, 0]
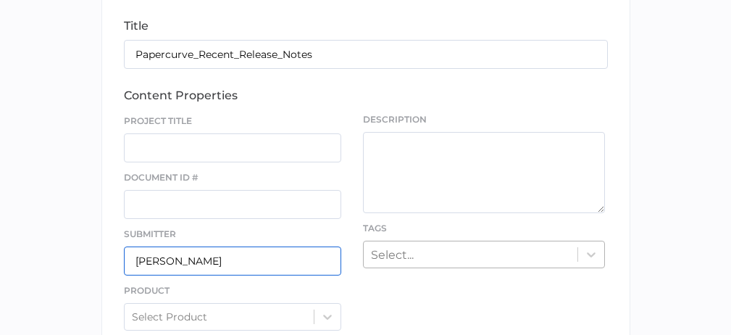
type input "[PERSON_NAME]"
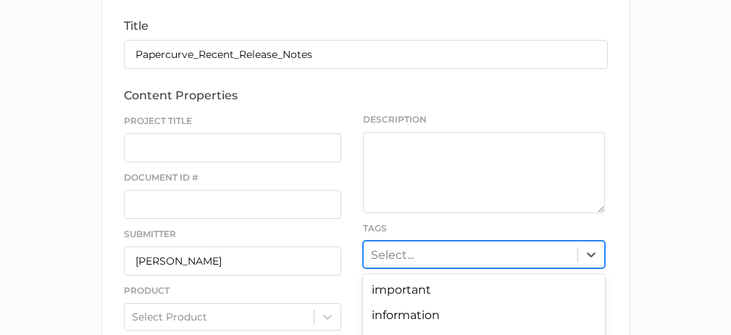
scroll to position [555, 0]
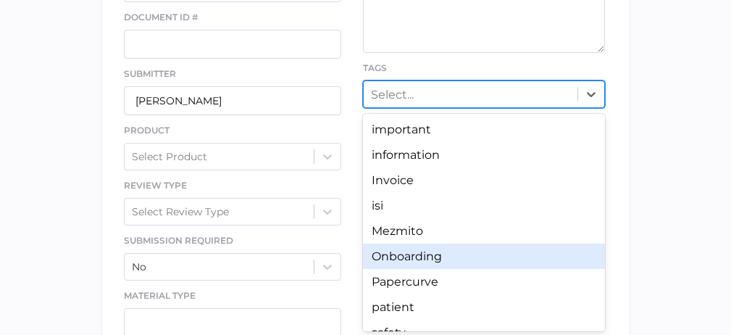
click at [400, 108] on div "option Onboarding focused, 6 of 11. 11 results available. Use Up and Down to ch…" at bounding box center [484, 94] width 242 height 28
type input "v"
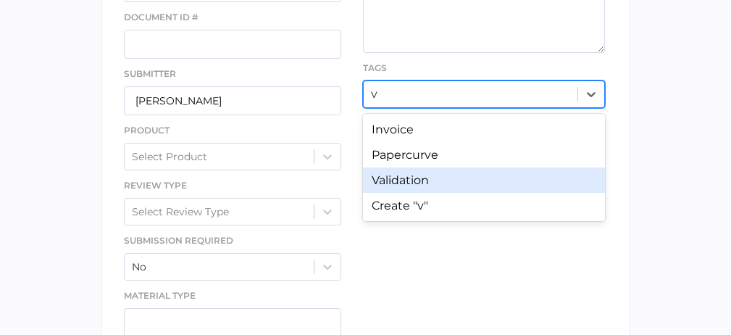
click at [412, 181] on div "Validation" at bounding box center [484, 179] width 242 height 25
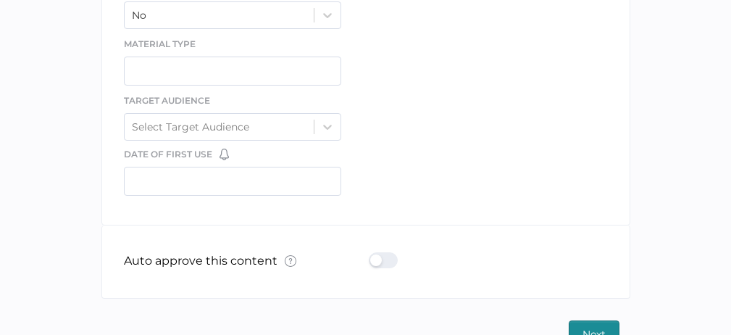
scroll to position [841, 0]
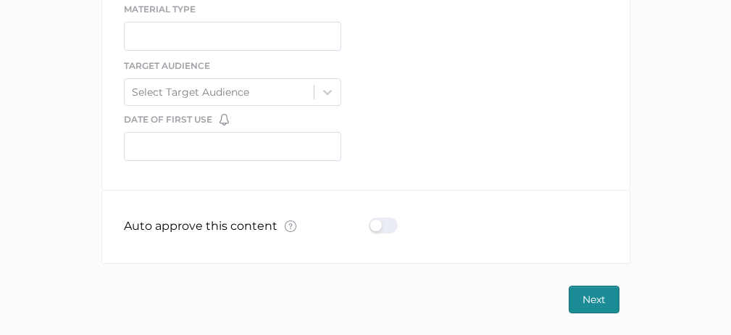
click at [590, 295] on span "Next" at bounding box center [593, 299] width 23 height 26
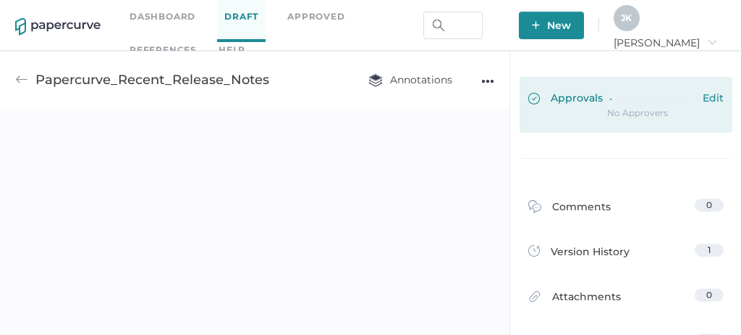
click at [564, 98] on span "Approvals" at bounding box center [566, 99] width 75 height 16
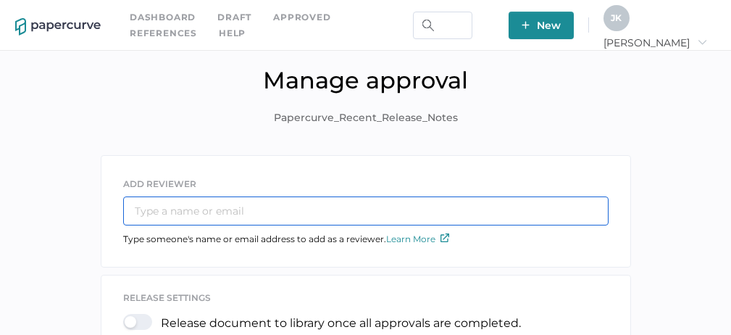
click at [274, 214] on input "text" at bounding box center [365, 210] width 485 height 29
type input "[PERSON_NAME][EMAIL_ADDRESS][PERSON_NAME][DOMAIN_NAME]"
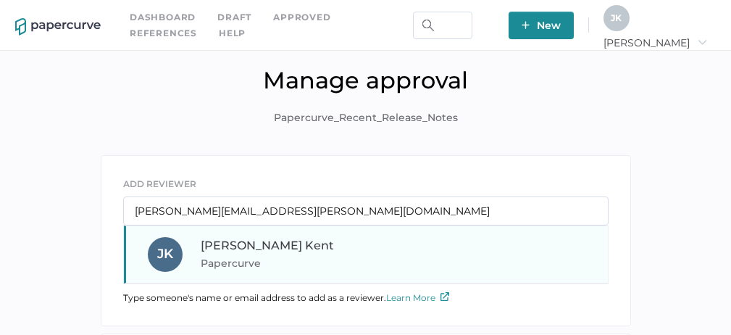
click at [245, 251] on span "[PERSON_NAME]" at bounding box center [267, 245] width 133 height 14
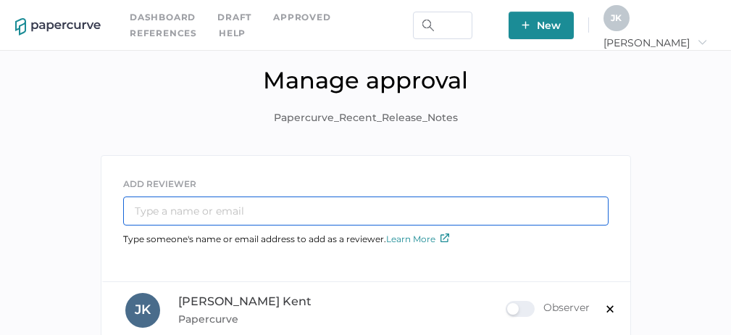
click at [290, 211] on input "text" at bounding box center [365, 210] width 485 height 29
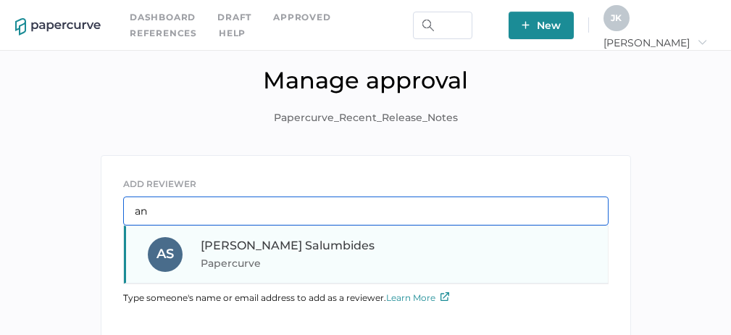
type input "an"
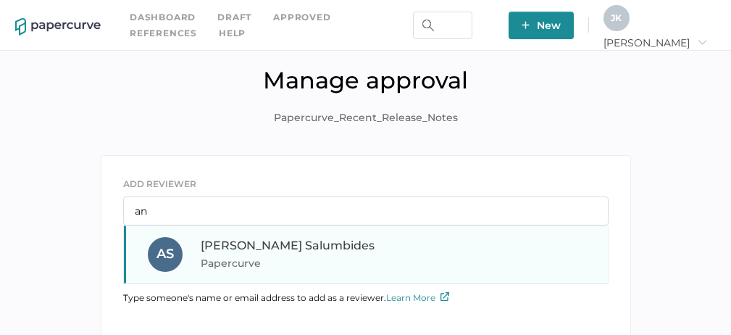
click at [267, 258] on span "Papercurve" at bounding box center [299, 262] width 196 height 17
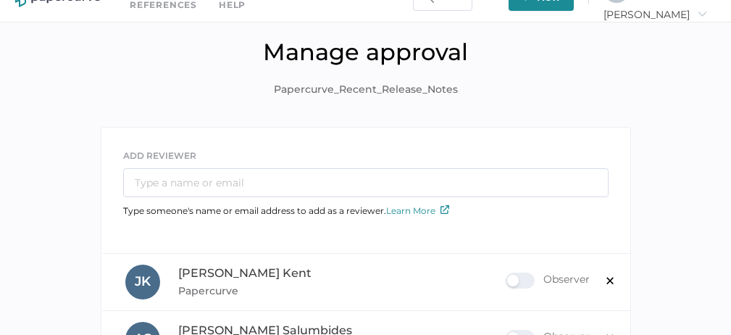
scroll to position [283, 0]
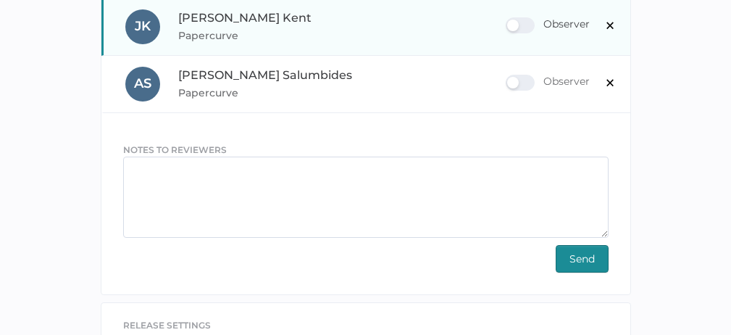
click at [524, 22] on div "Observer" at bounding box center [547, 25] width 84 height 16
click at [508, 20] on input "Observer" at bounding box center [508, 20] width 0 height 0
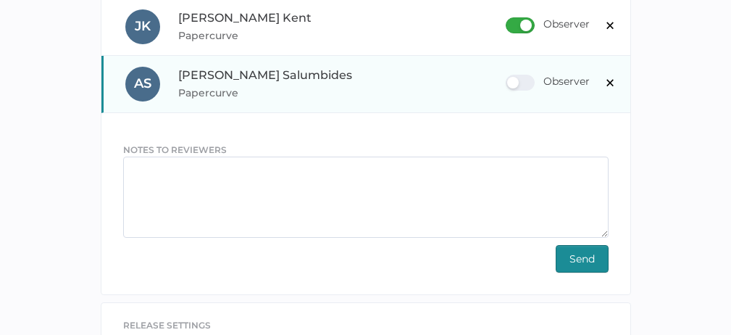
click at [527, 87] on div "Observer" at bounding box center [547, 83] width 84 height 16
click at [508, 77] on input "Observer" at bounding box center [508, 77] width 0 height 0
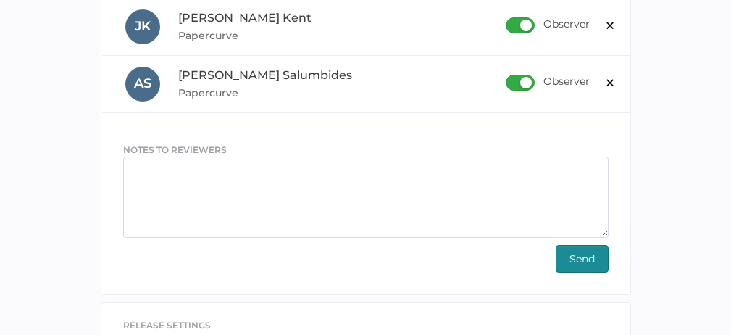
click at [581, 265] on span "Send" at bounding box center [581, 258] width 25 height 26
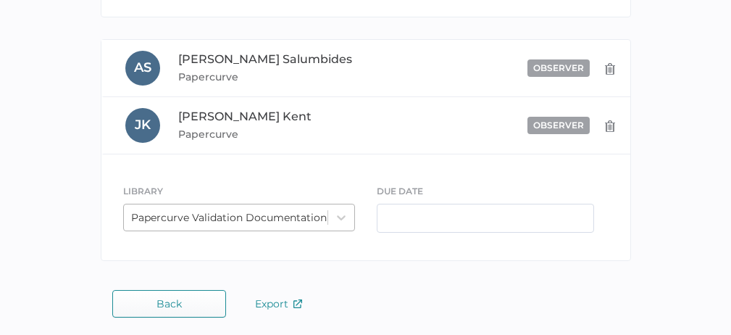
scroll to position [477, 0]
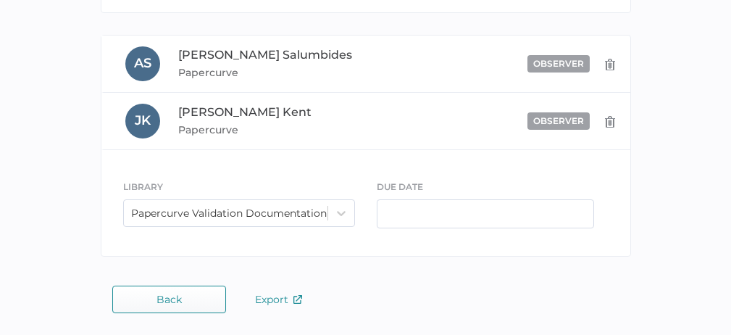
click at [161, 297] on span "Back" at bounding box center [168, 299] width 25 height 12
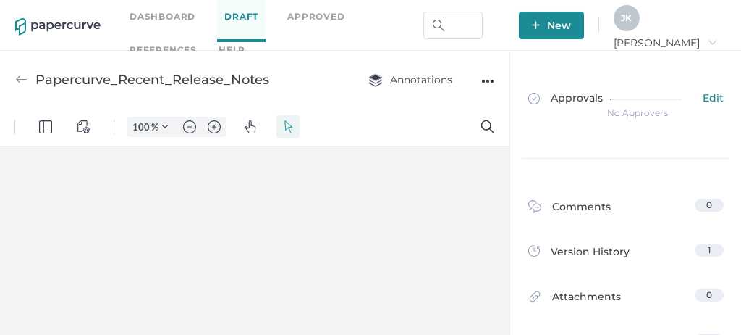
click at [571, 24] on span "New" at bounding box center [551, 26] width 39 height 28
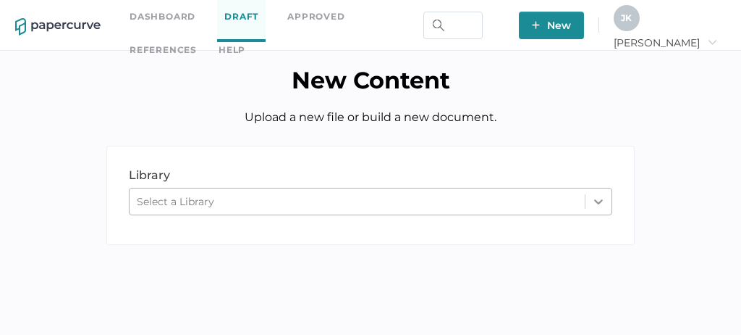
click at [600, 201] on icon at bounding box center [599, 201] width 14 height 14
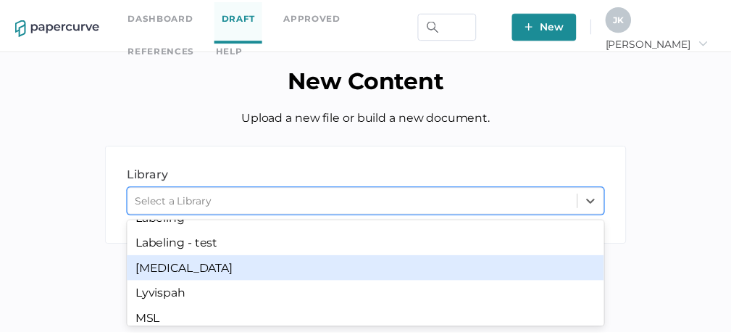
scroll to position [335, 0]
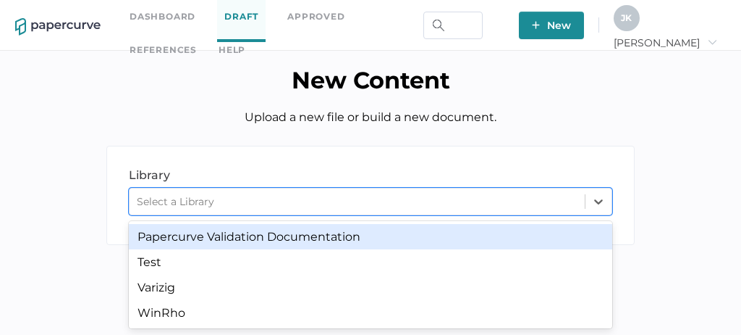
click at [290, 238] on div "Papercurve Validation Documentation" at bounding box center [371, 236] width 484 height 25
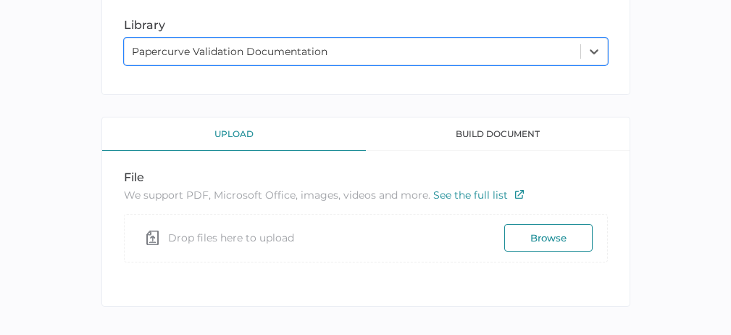
scroll to position [166, 0]
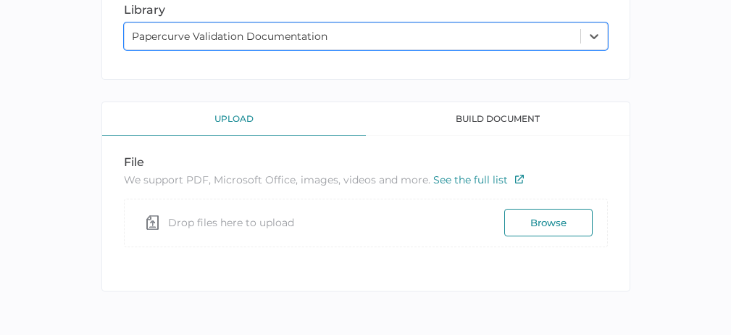
click at [539, 219] on button "Browse" at bounding box center [548, 223] width 88 height 28
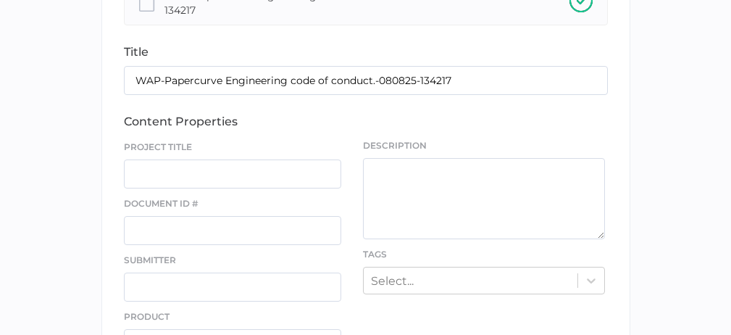
scroll to position [388, 0]
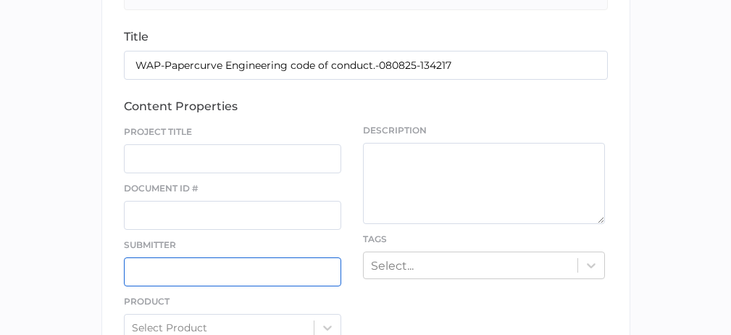
click at [238, 273] on input "text" at bounding box center [233, 271] width 218 height 29
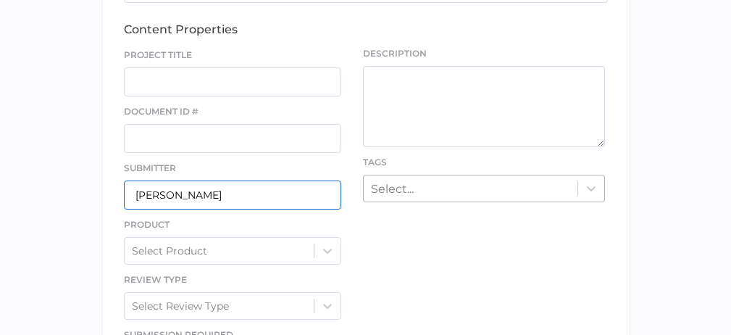
type input "[PERSON_NAME]"
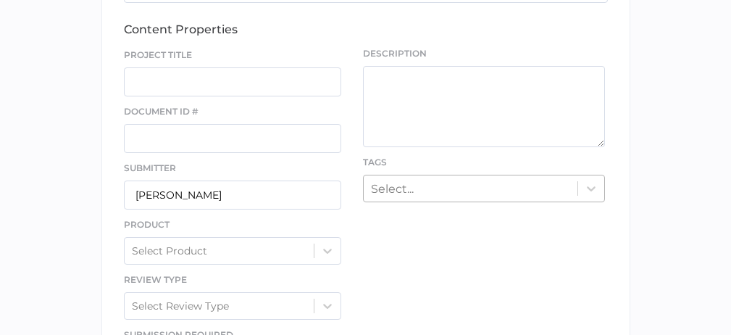
click at [423, 185] on div "Select..." at bounding box center [484, 188] width 242 height 28
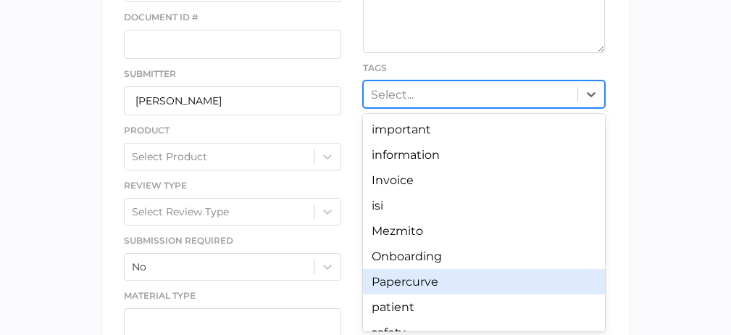
scroll to position [71, 0]
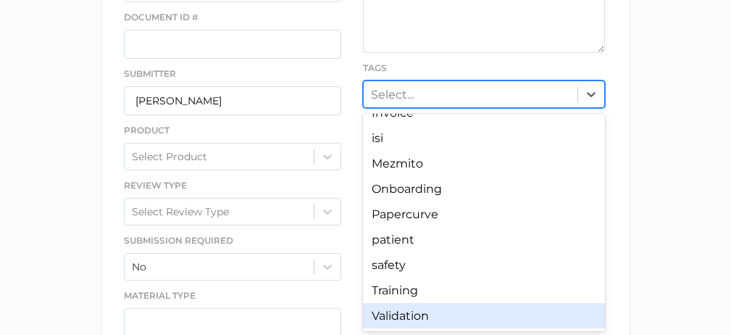
click at [406, 308] on div "Validation" at bounding box center [484, 315] width 242 height 25
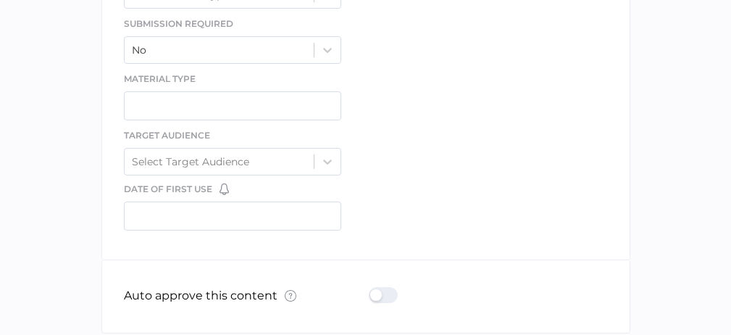
scroll to position [845, 0]
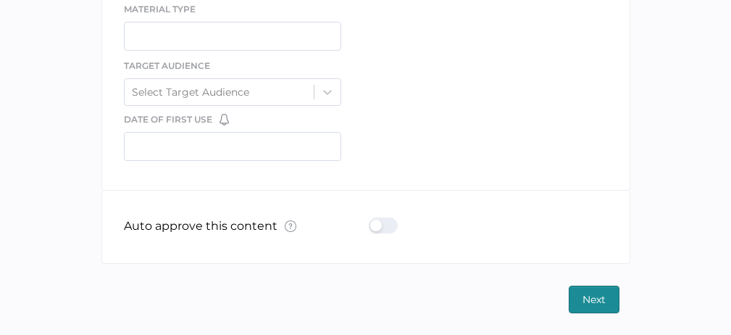
click at [591, 299] on span "Next" at bounding box center [593, 299] width 23 height 26
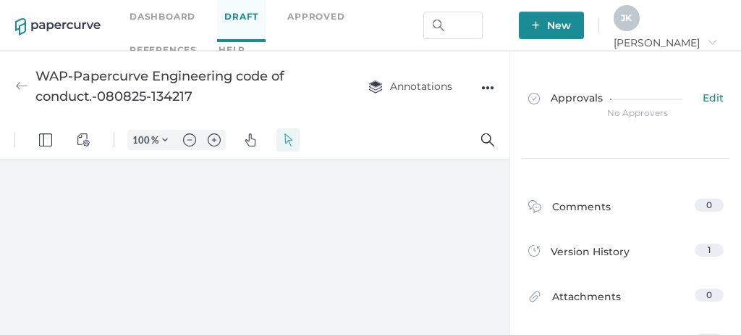
type input "111"
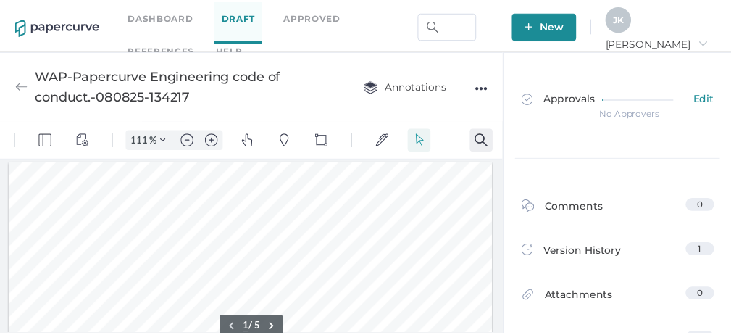
scroll to position [2, 0]
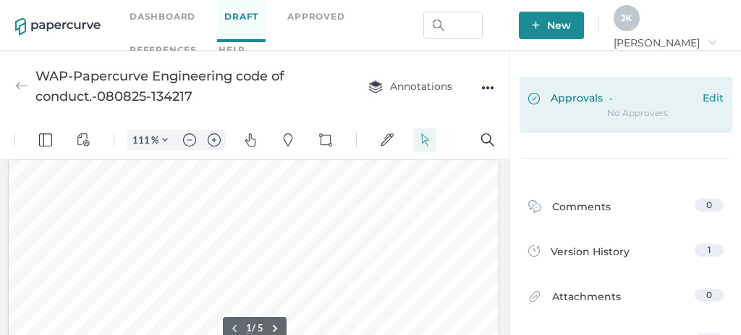
click at [584, 98] on span "Approvals" at bounding box center [566, 99] width 75 height 16
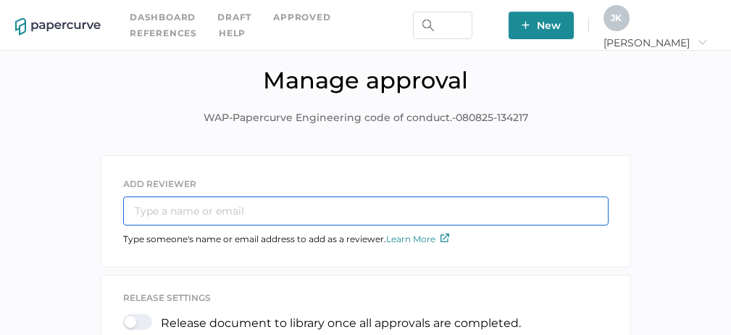
click at [190, 216] on input "text" at bounding box center [365, 210] width 485 height 29
type input "[PERSON_NAME][EMAIL_ADDRESS][PERSON_NAME][DOMAIN_NAME]"
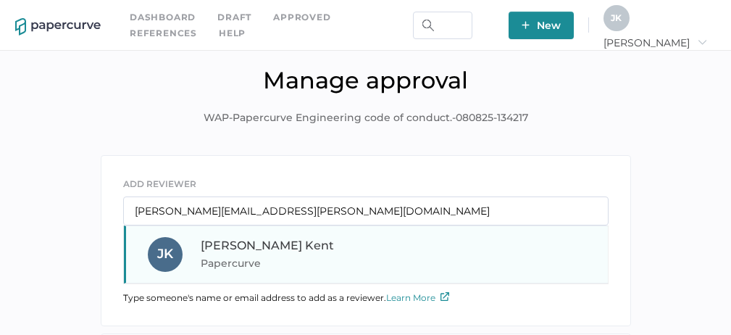
click at [253, 252] on div "[PERSON_NAME] Papercurve" at bounding box center [299, 254] width 196 height 35
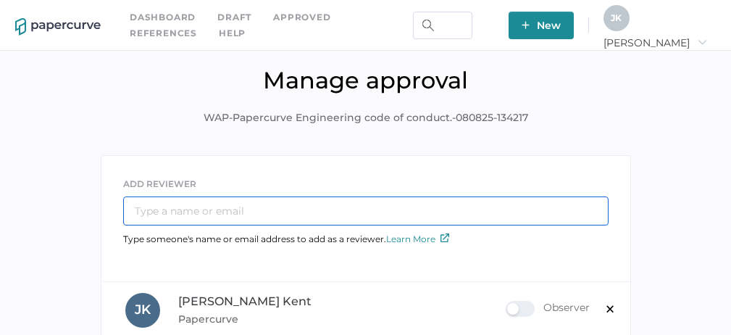
click at [276, 211] on input "text" at bounding box center [365, 210] width 485 height 29
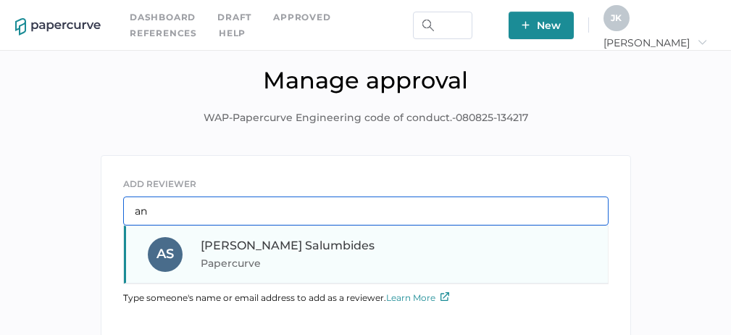
type input "an"
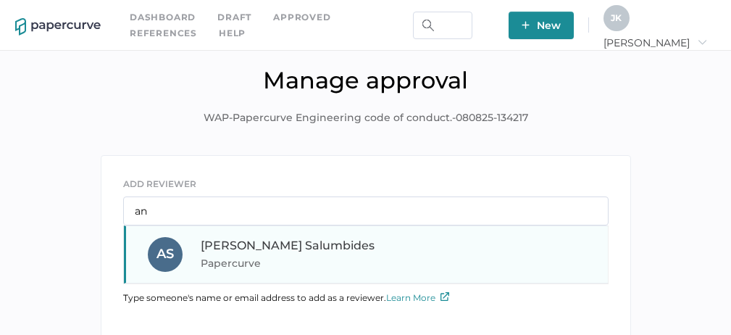
click at [272, 251] on span "[PERSON_NAME]" at bounding box center [288, 245] width 174 height 14
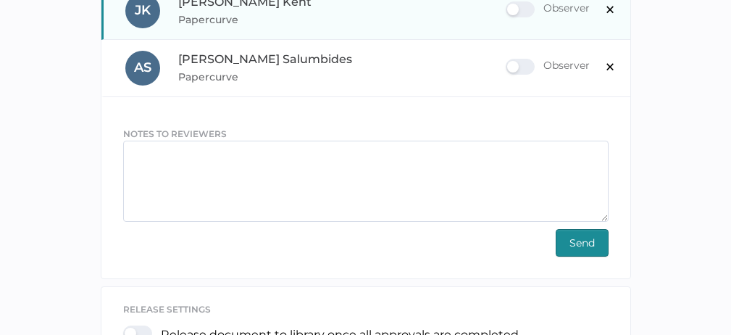
scroll to position [285, 0]
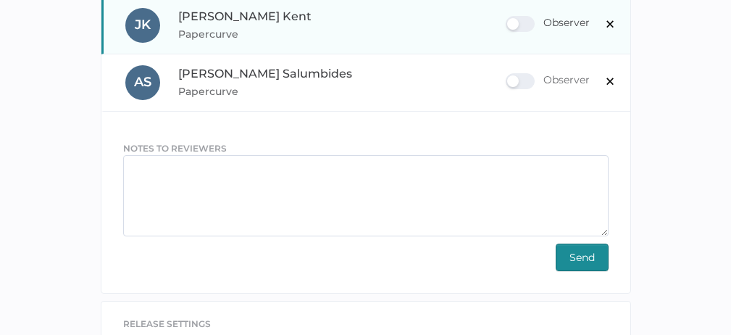
click at [526, 22] on div "Observer" at bounding box center [547, 24] width 84 height 16
click at [508, 18] on input "Observer" at bounding box center [508, 18] width 0 height 0
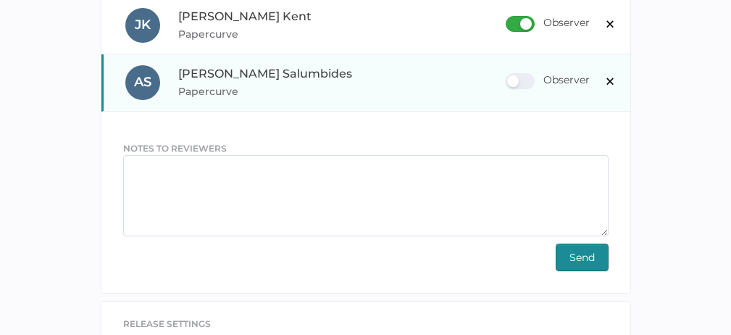
click at [529, 85] on div "Observer" at bounding box center [547, 81] width 84 height 16
click at [508, 75] on input "Observer" at bounding box center [508, 75] width 0 height 0
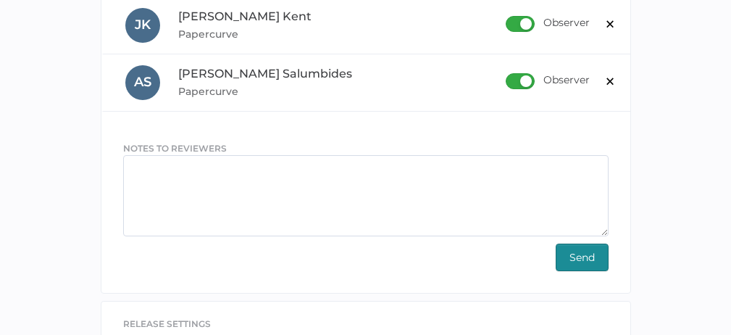
click at [581, 254] on span "Send" at bounding box center [581, 257] width 25 height 26
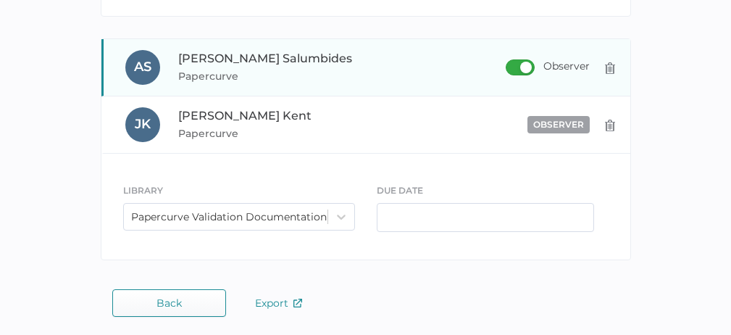
scroll to position [477, 0]
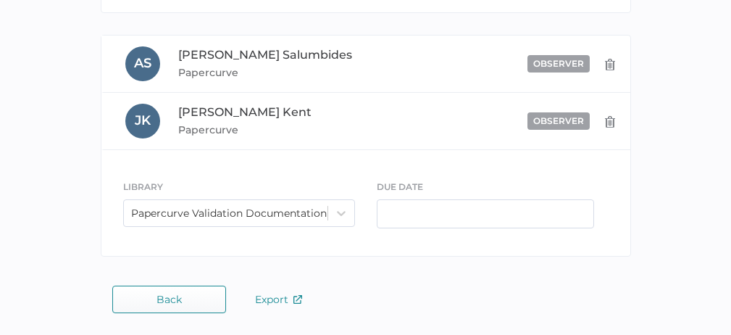
click at [173, 300] on span "Back" at bounding box center [168, 299] width 25 height 12
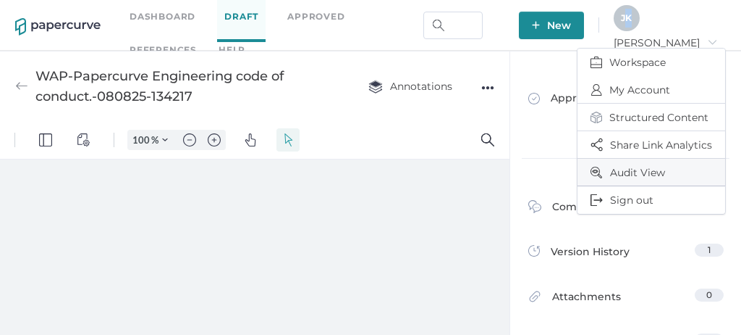
click at [621, 164] on span "Audit View" at bounding box center [652, 172] width 122 height 27
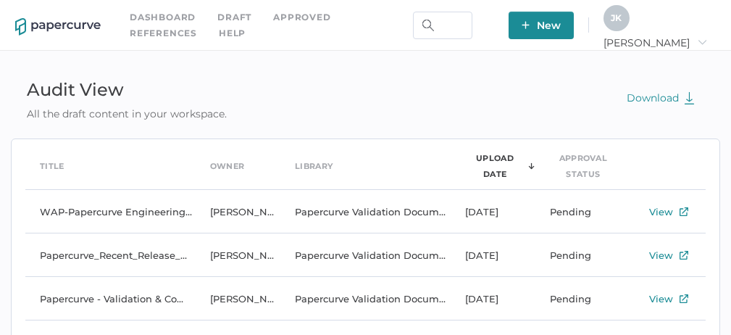
click at [560, 19] on span "New" at bounding box center [540, 26] width 39 height 28
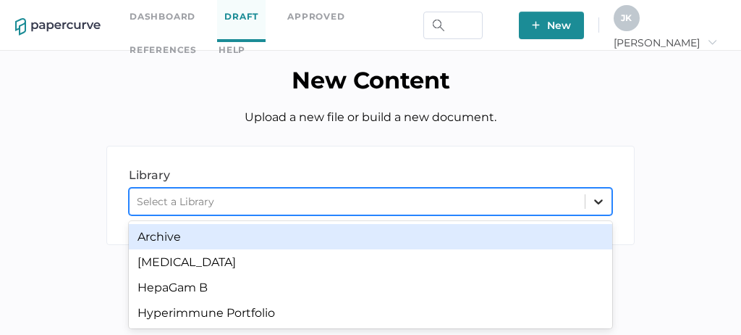
click at [602, 199] on icon at bounding box center [599, 201] width 14 height 14
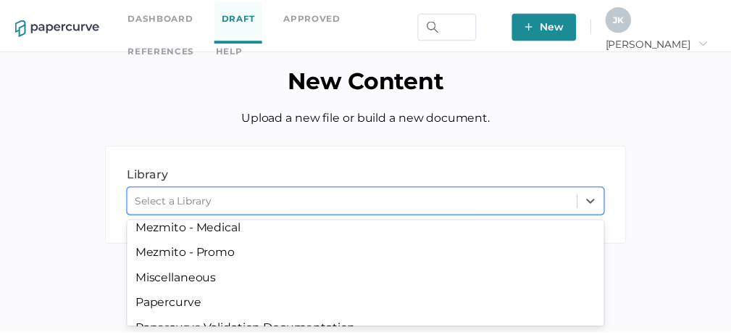
scroll to position [335, 0]
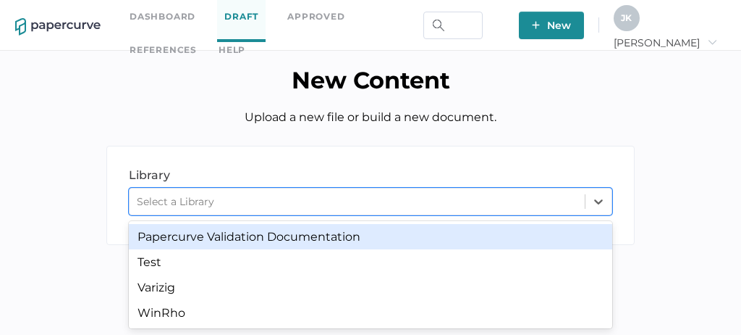
click at [286, 242] on div "Papercurve Validation Documentation" at bounding box center [371, 236] width 484 height 25
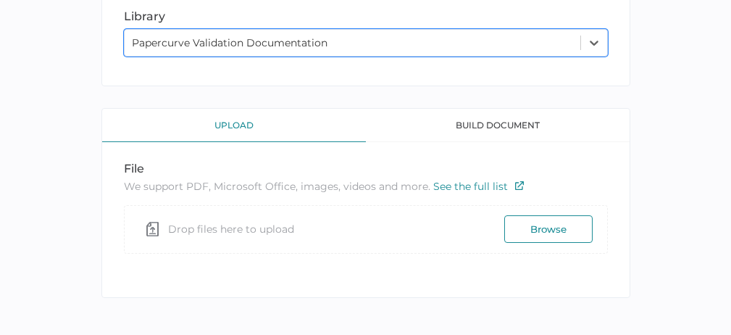
scroll to position [166, 0]
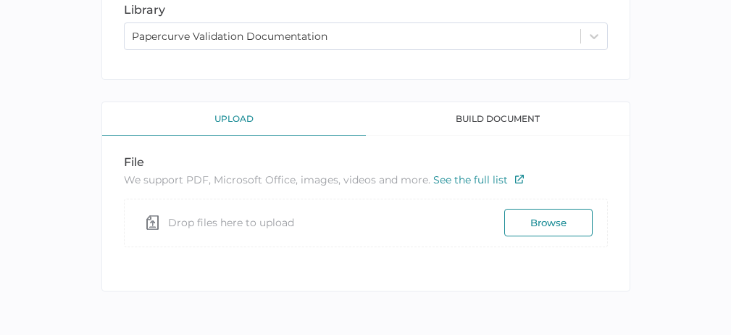
click at [541, 224] on button "Browse" at bounding box center [548, 223] width 88 height 28
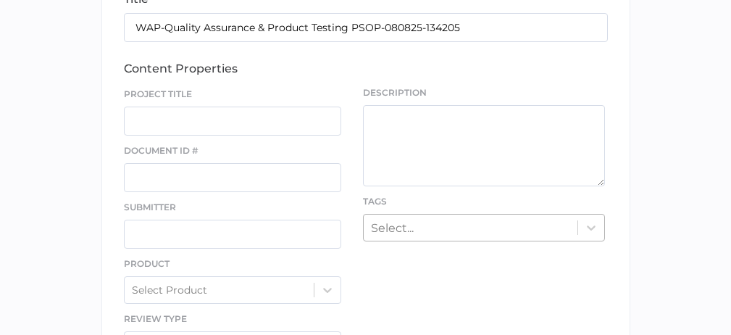
scroll to position [559, 0]
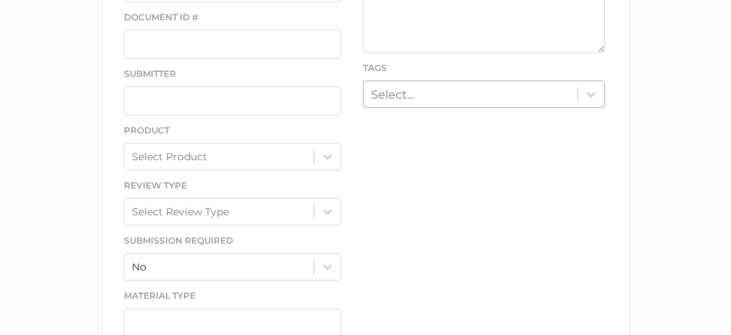
click at [412, 108] on div "Select..." at bounding box center [484, 94] width 242 height 28
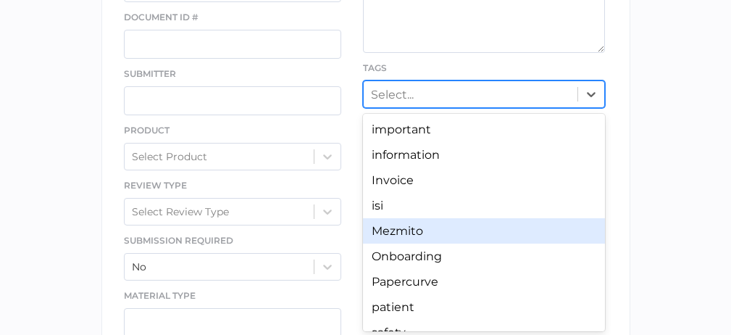
scroll to position [71, 0]
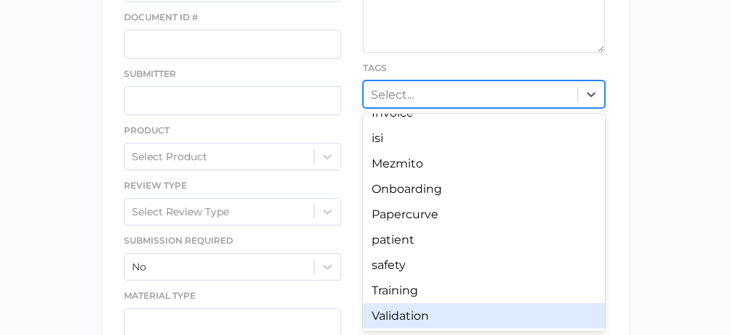
click at [418, 314] on div "Validation" at bounding box center [484, 315] width 242 height 25
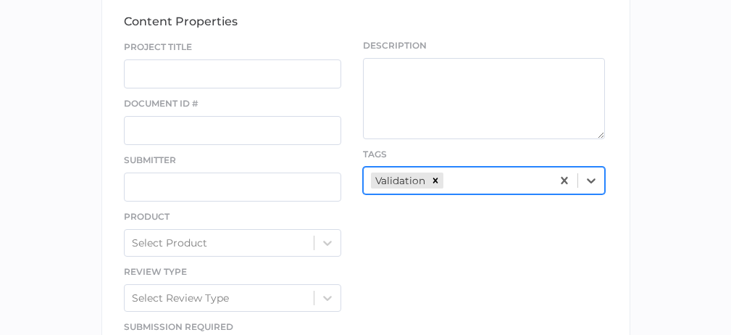
scroll to position [423, 0]
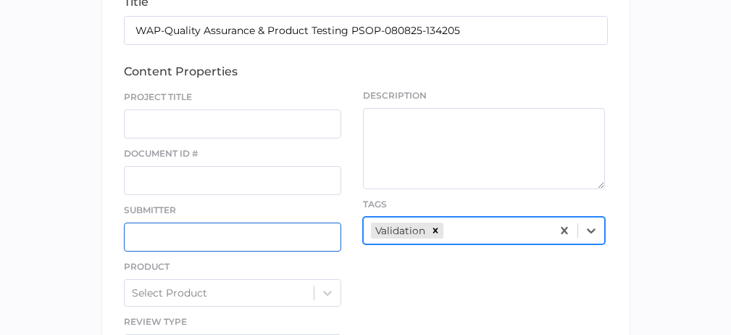
click at [192, 237] on input "text" at bounding box center [233, 236] width 218 height 29
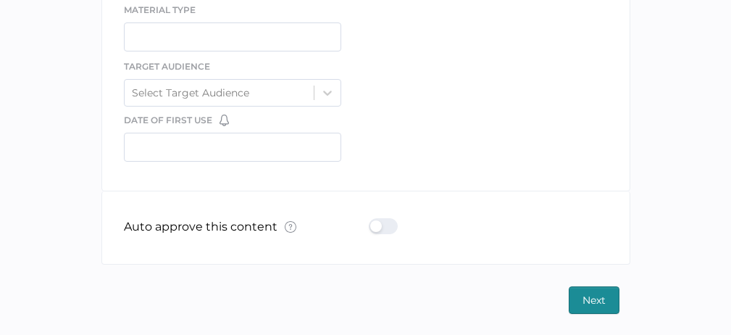
scroll to position [845, 0]
type input "[PERSON_NAME]"
click at [596, 298] on span "Next" at bounding box center [593, 299] width 23 height 26
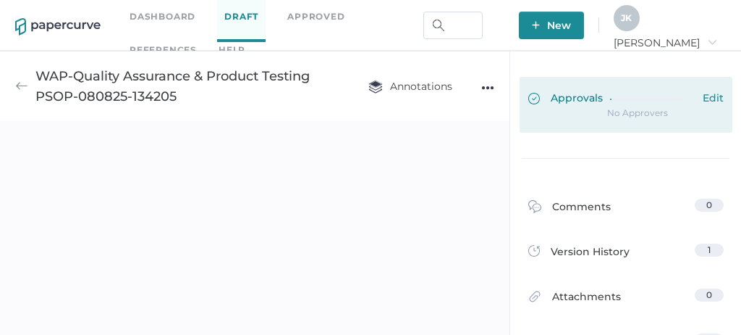
click at [568, 93] on span "Approvals" at bounding box center [566, 99] width 75 height 16
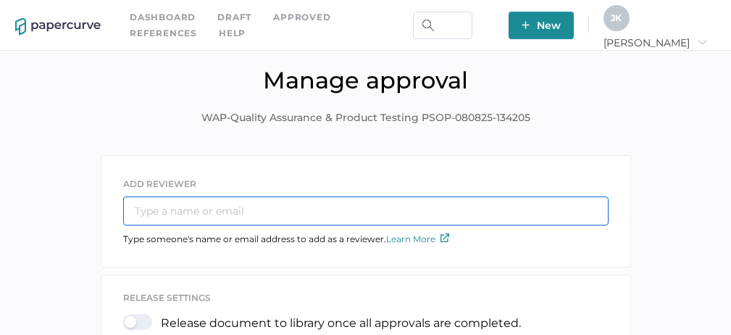
click at [256, 215] on input "text" at bounding box center [365, 210] width 485 height 29
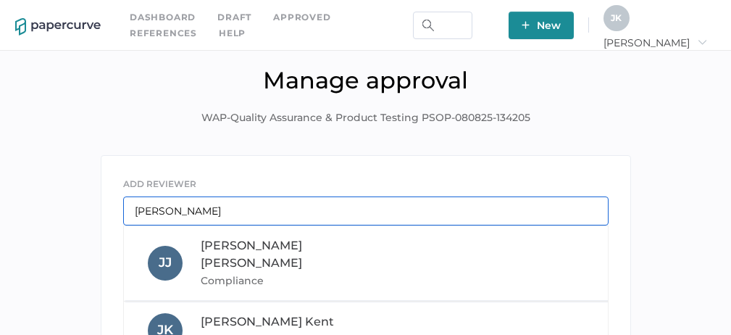
type input "[PERSON_NAME][EMAIL_ADDRESS][PERSON_NAME][DOMAIN_NAME]"
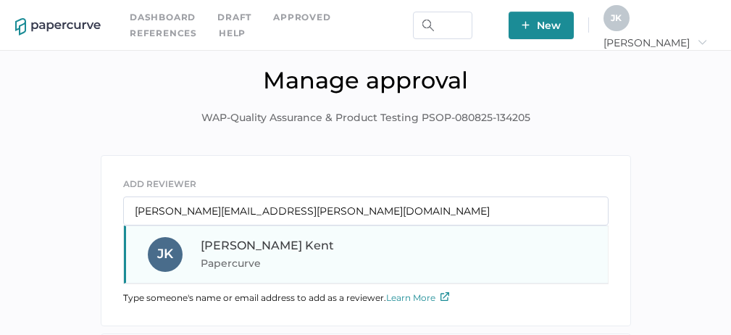
click at [229, 249] on span "[PERSON_NAME]" at bounding box center [267, 245] width 133 height 14
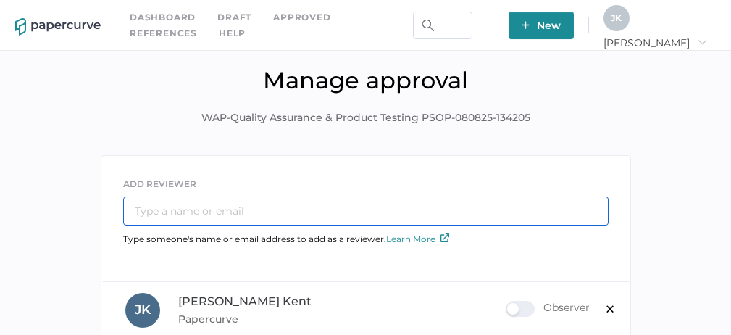
click at [252, 214] on input "text" at bounding box center [365, 210] width 485 height 29
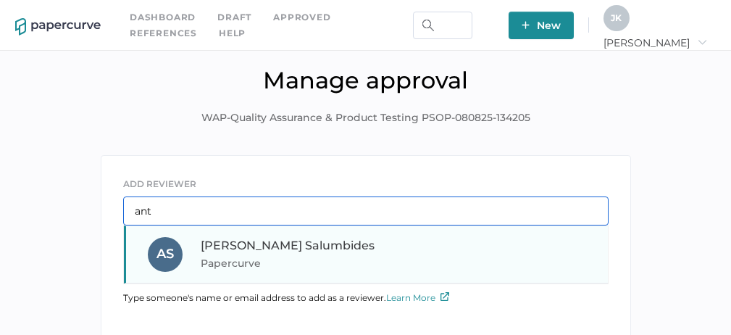
type input "ant"
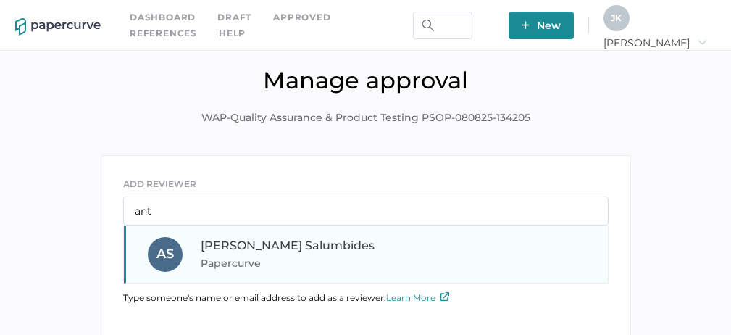
click at [249, 258] on span "Papercurve" at bounding box center [299, 262] width 196 height 17
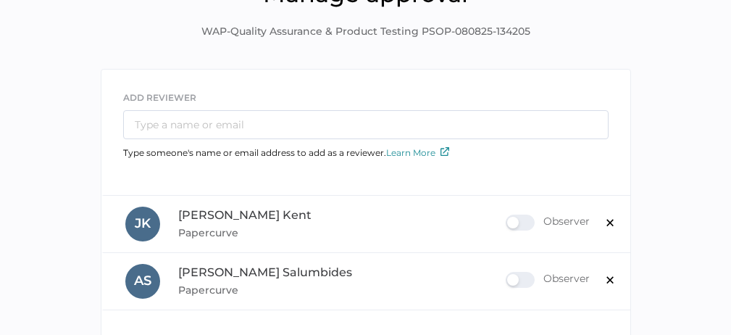
scroll to position [130, 0]
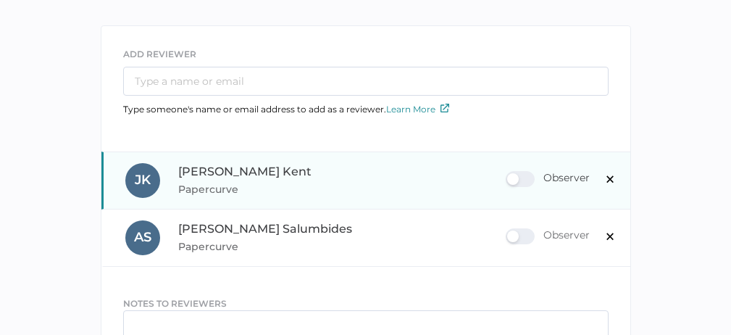
click at [530, 180] on div "Observer" at bounding box center [547, 179] width 84 height 16
click at [508, 173] on input "Observer" at bounding box center [508, 173] width 0 height 0
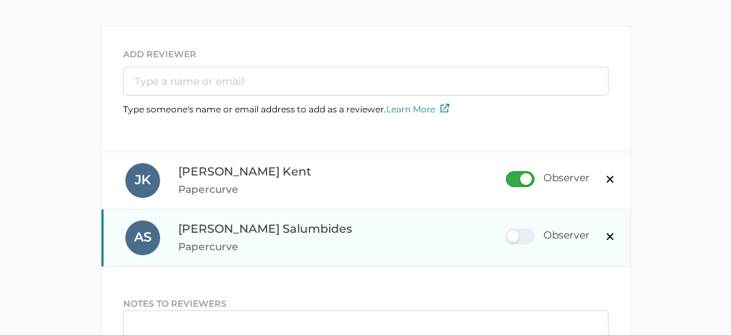
click at [529, 237] on div "Observer" at bounding box center [547, 236] width 84 height 16
click at [508, 230] on input "Observer" at bounding box center [508, 230] width 0 height 0
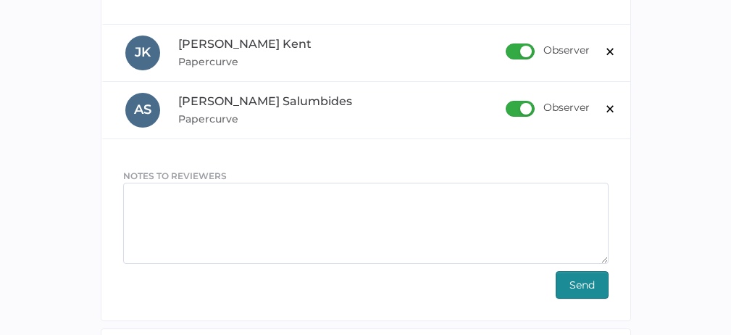
scroll to position [282, 0]
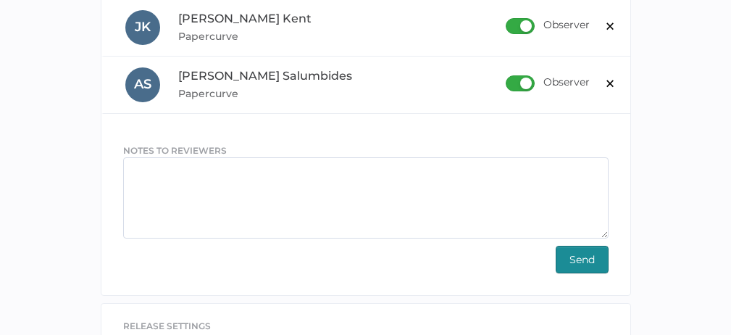
click at [586, 256] on span "Send" at bounding box center [581, 259] width 25 height 26
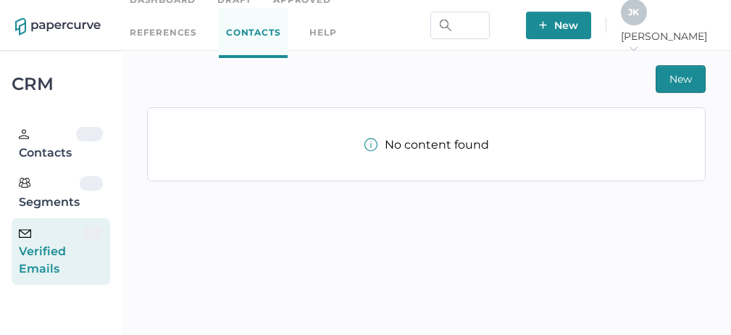
scroll to position [24, 0]
